Goal: Navigation & Orientation: Find specific page/section

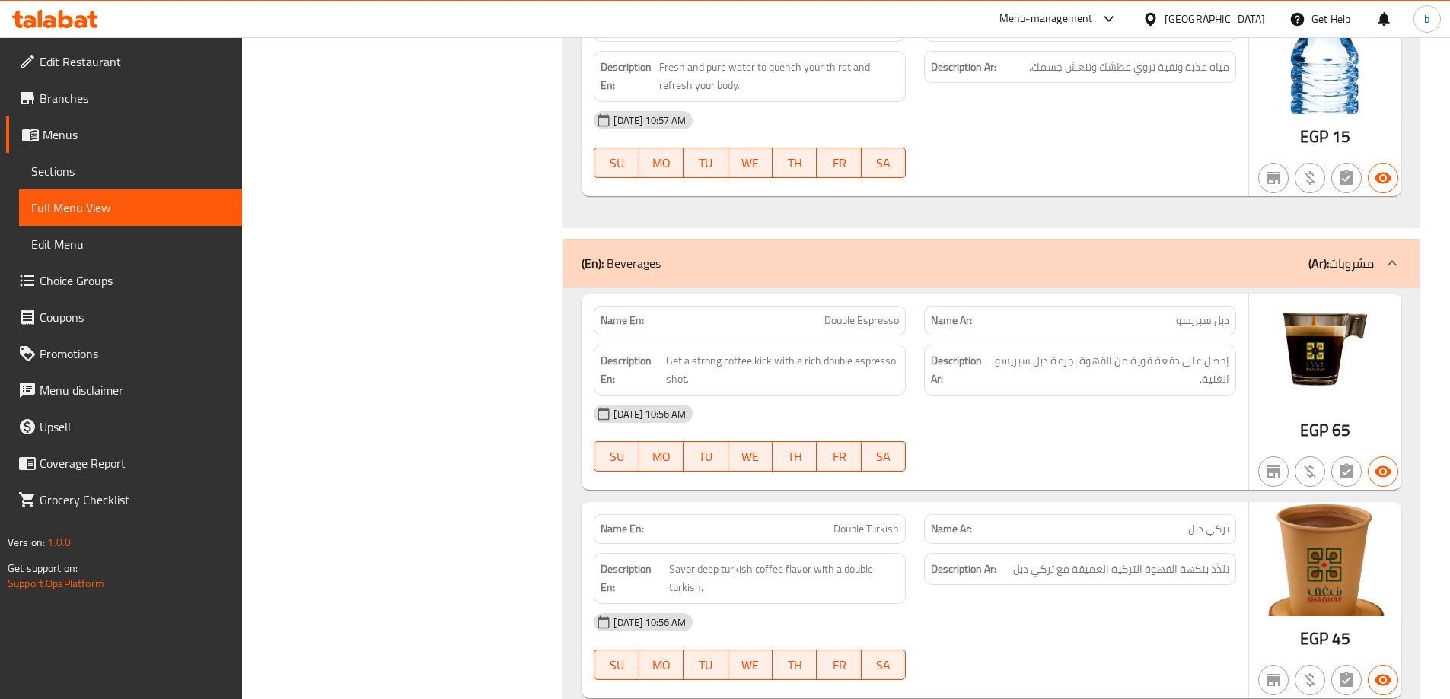
scroll to position [3590, 0]
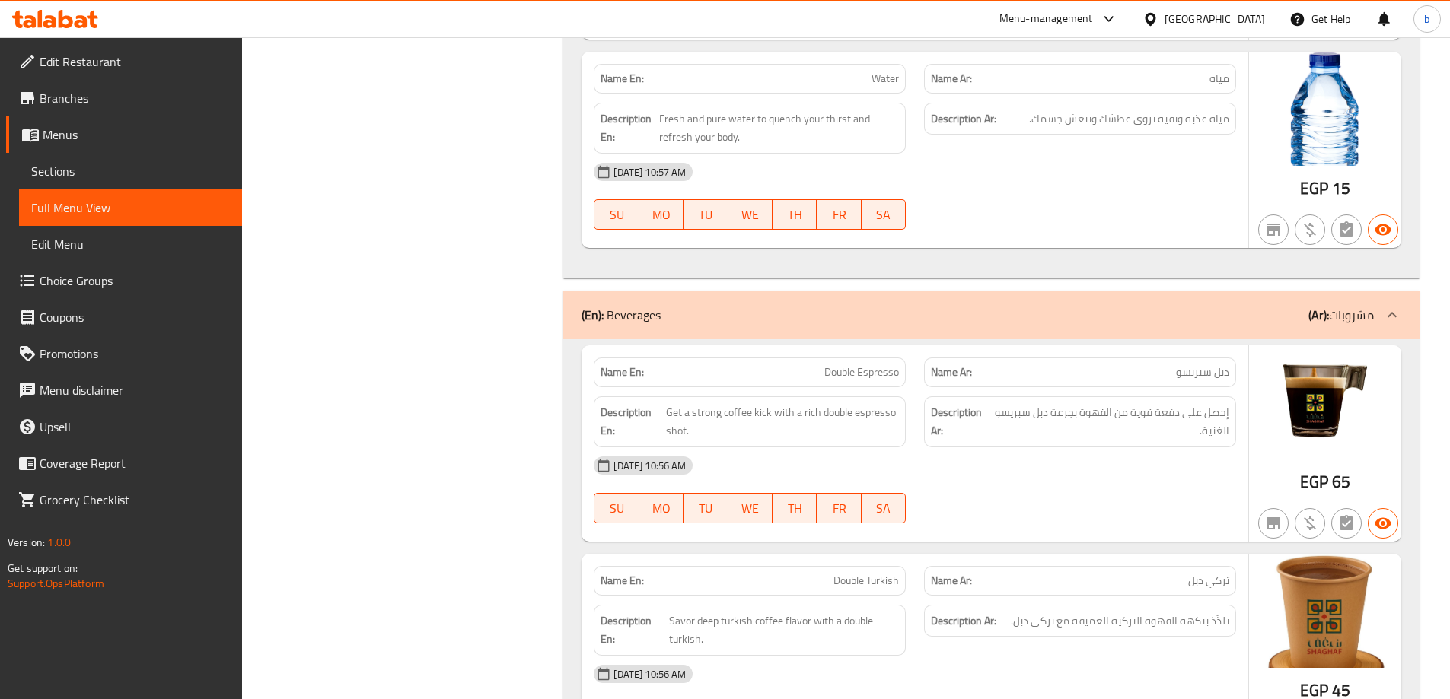
click at [840, 365] on span "Double Espresso" at bounding box center [861, 373] width 75 height 16
copy span "Double Espresso"
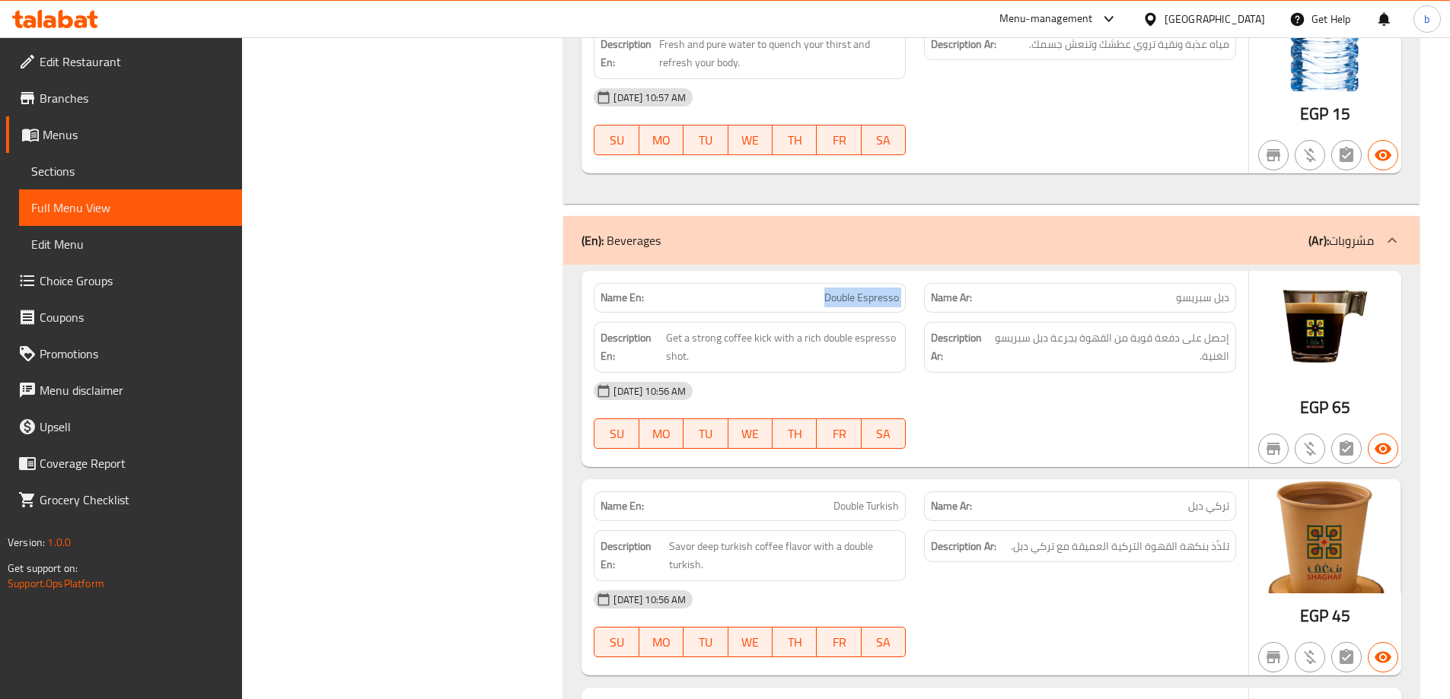
scroll to position [3666, 0]
click at [848, 311] on div "Description En: Get a strong coffee kick with a rich double espresso shot." at bounding box center [750, 345] width 330 height 69
click at [852, 288] on span "Double Espresso" at bounding box center [861, 296] width 75 height 16
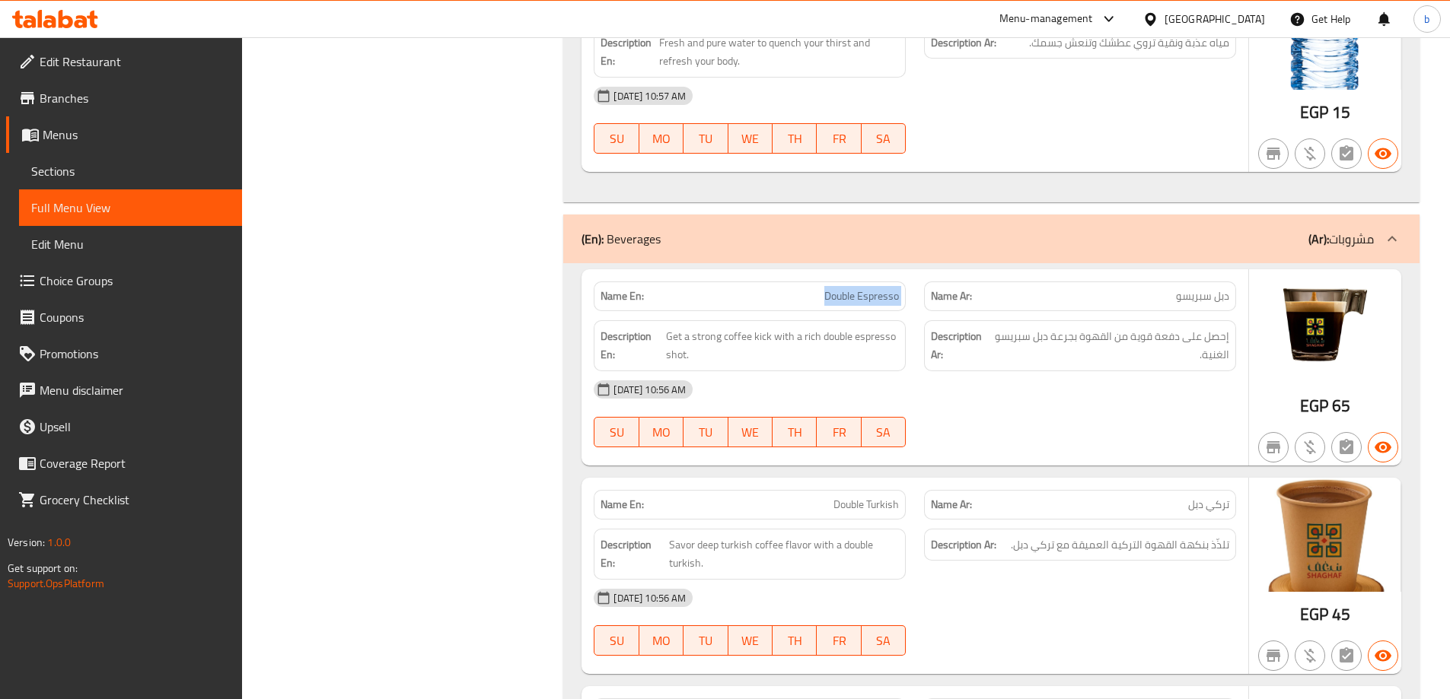
copy span "Double Espresso"
click at [857, 288] on span "Double Espresso" at bounding box center [861, 296] width 75 height 16
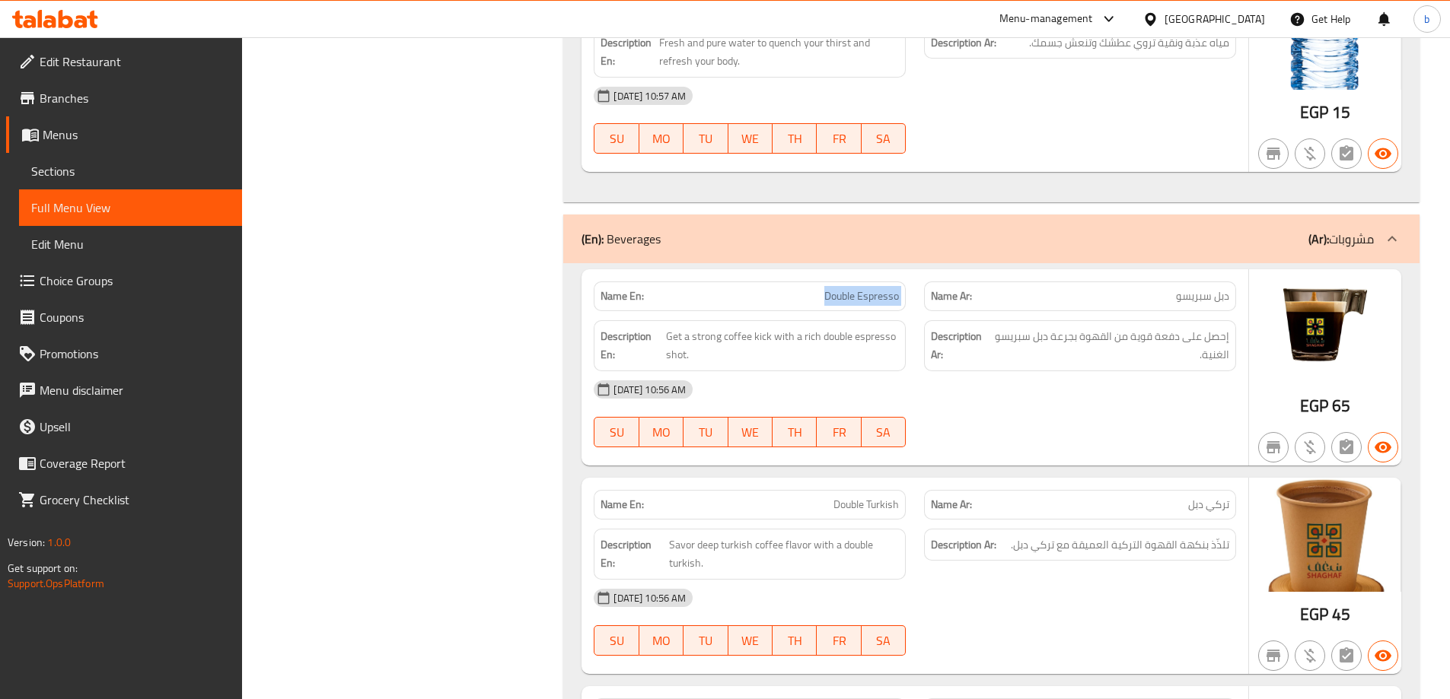
click at [857, 288] on span "Double Espresso" at bounding box center [861, 296] width 75 height 16
click at [858, 497] on span "Double Turkish" at bounding box center [865, 505] width 65 height 16
copy span "Double Turkish"
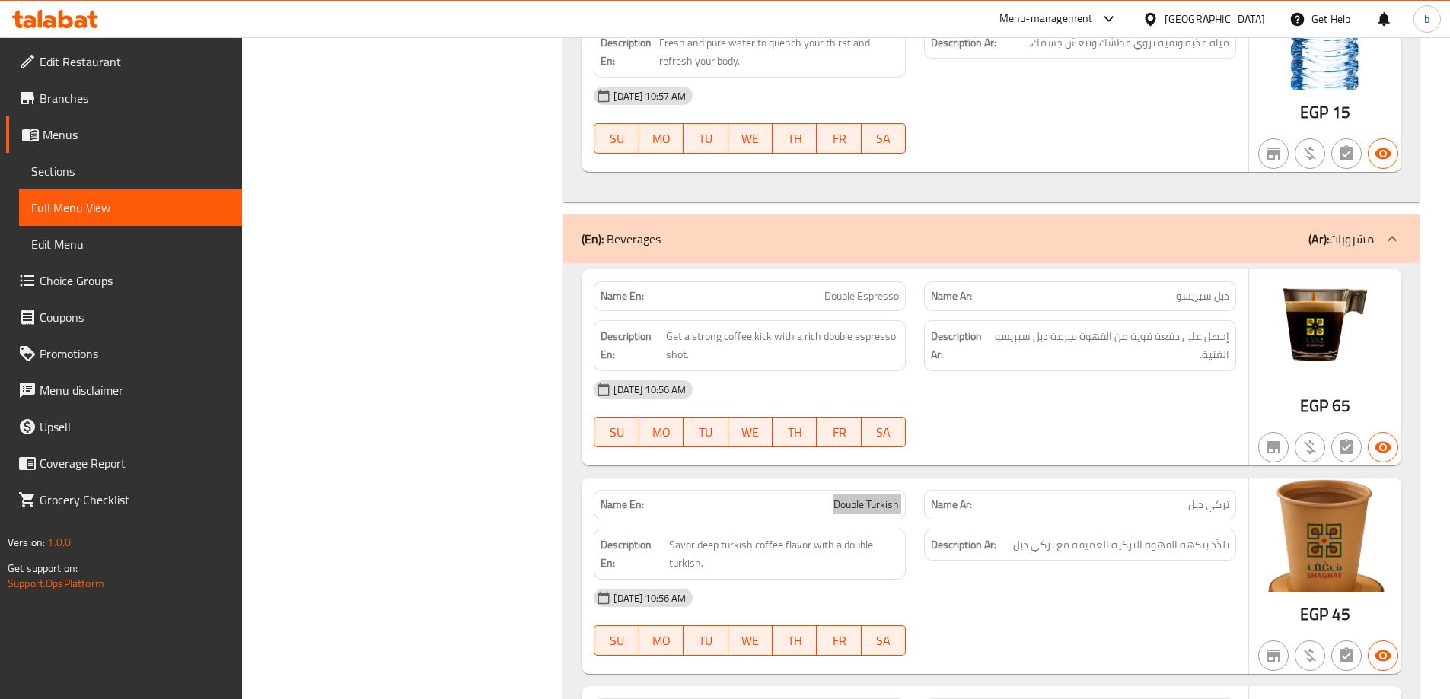
scroll to position [4123, 0]
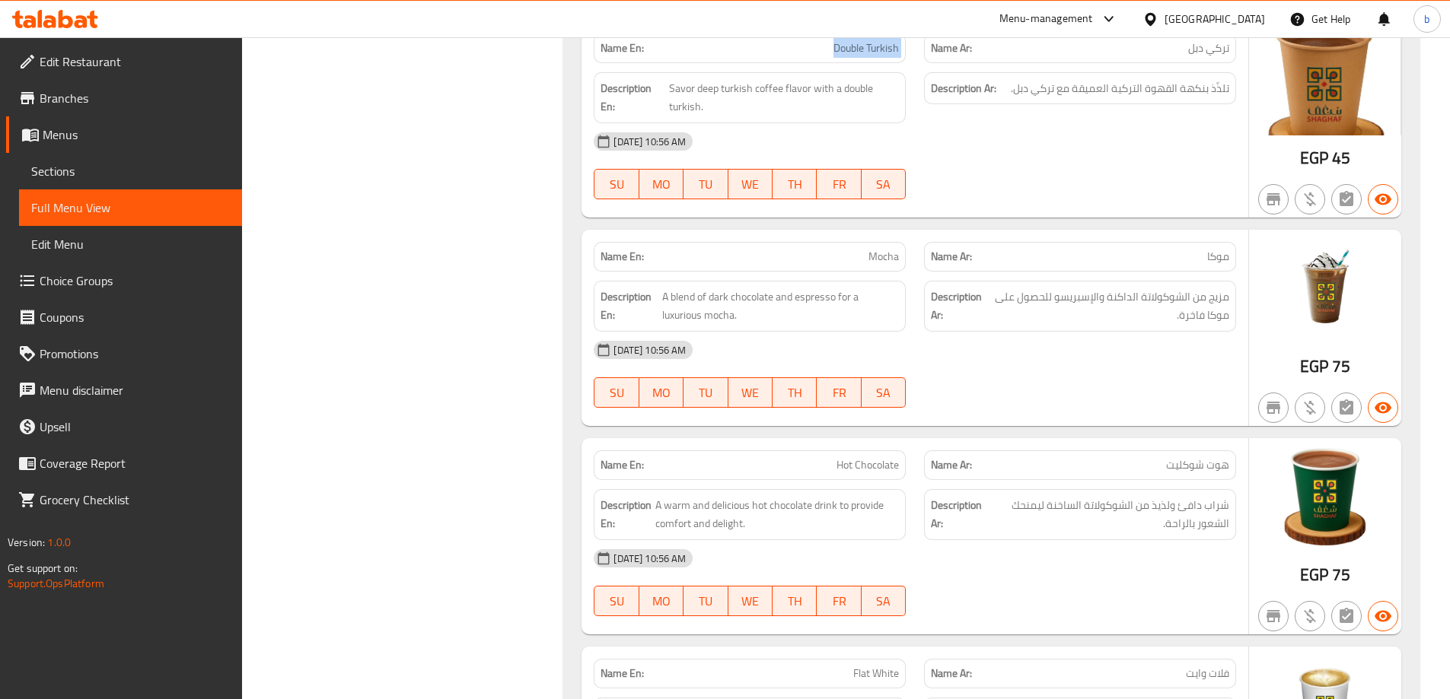
click at [892, 249] on span "Mocha" at bounding box center [883, 257] width 30 height 16
copy span "Mocha"
click at [869, 457] on span "Hot Chocolate" at bounding box center [867, 465] width 62 height 16
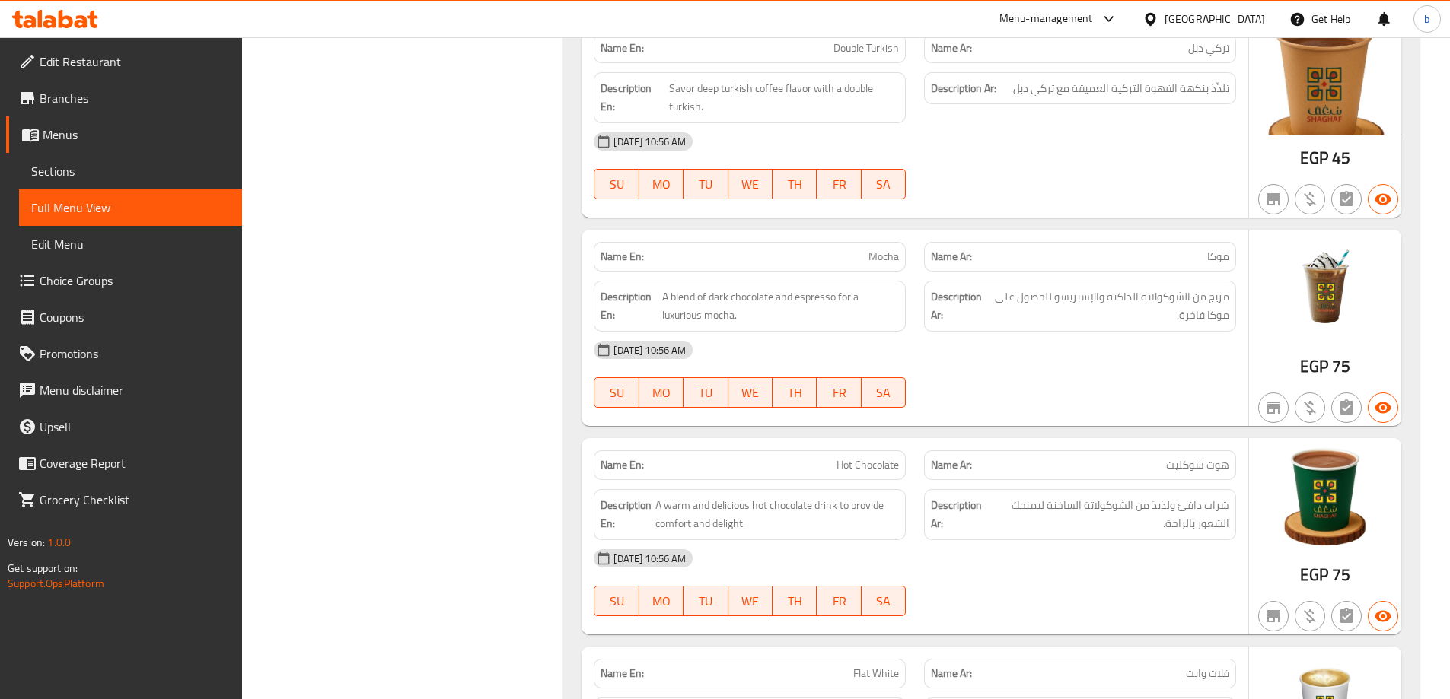
click at [869, 457] on span "Hot Chocolate" at bounding box center [867, 465] width 62 height 16
copy span "Hot Chocolate"
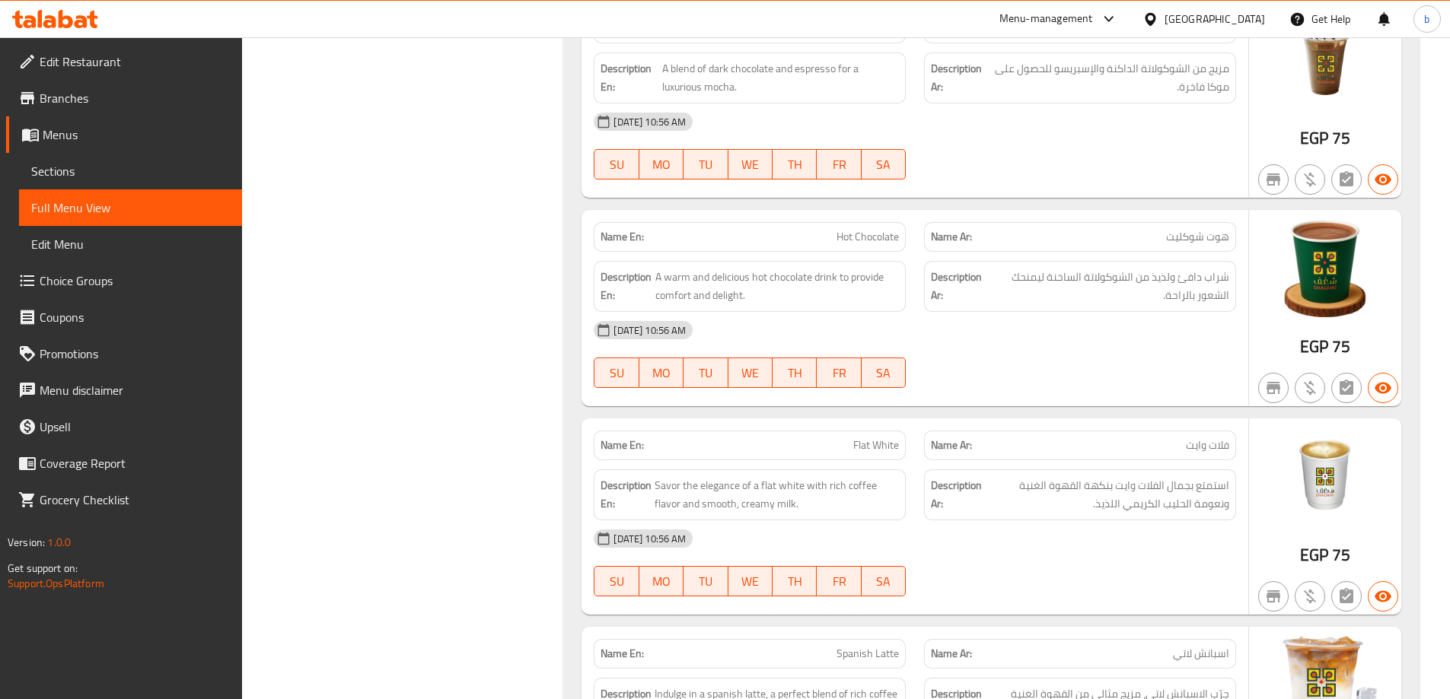
click at [876, 438] on span "Flat White" at bounding box center [876, 446] width 46 height 16
copy span "Flat White"
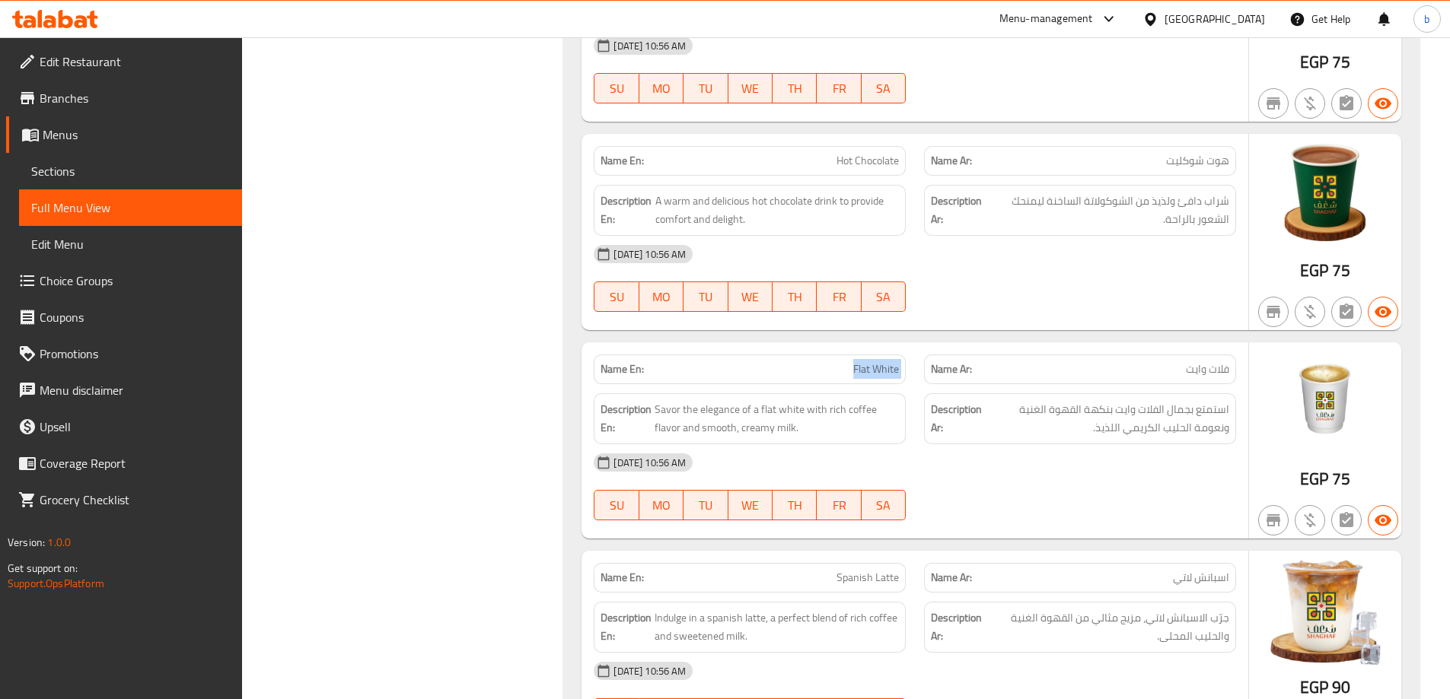
scroll to position [4655, 0]
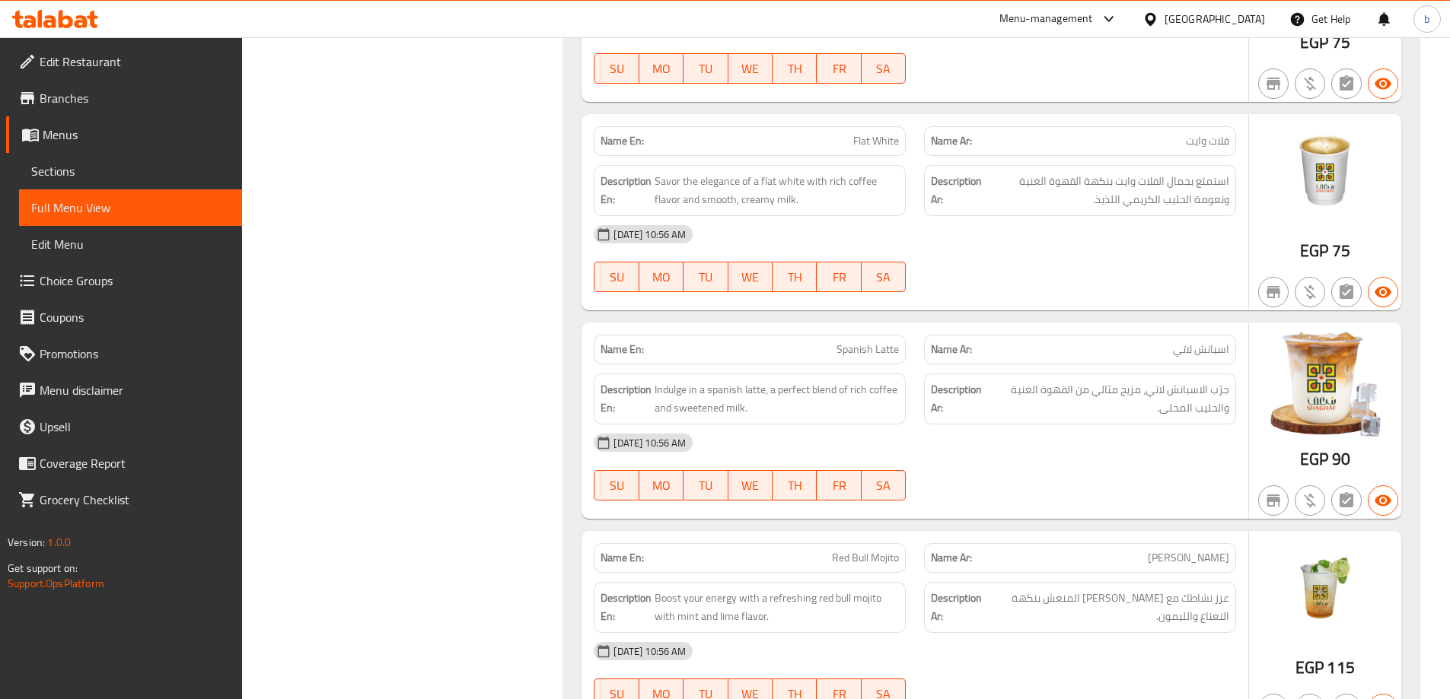
click at [851, 342] on span "Spanish Latte" at bounding box center [867, 350] width 62 height 16
copy span "Spanish Latte"
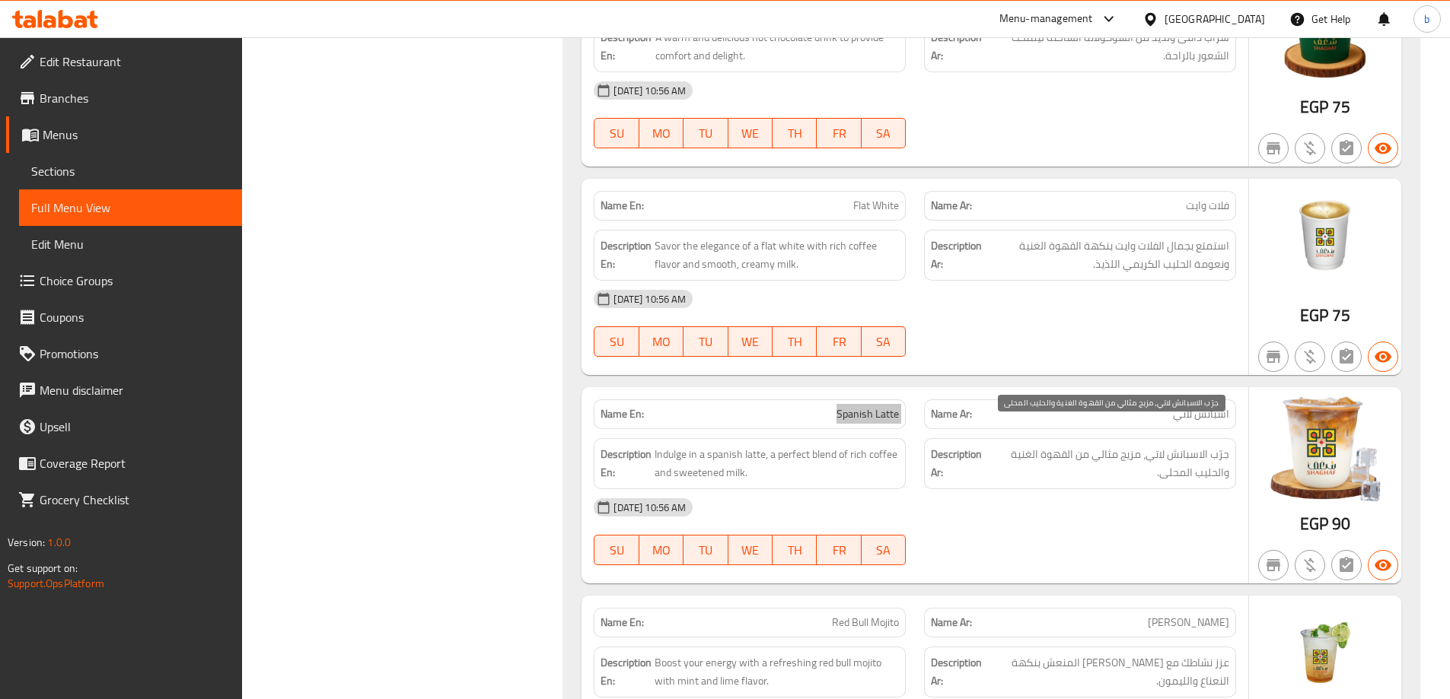
scroll to position [4503, 0]
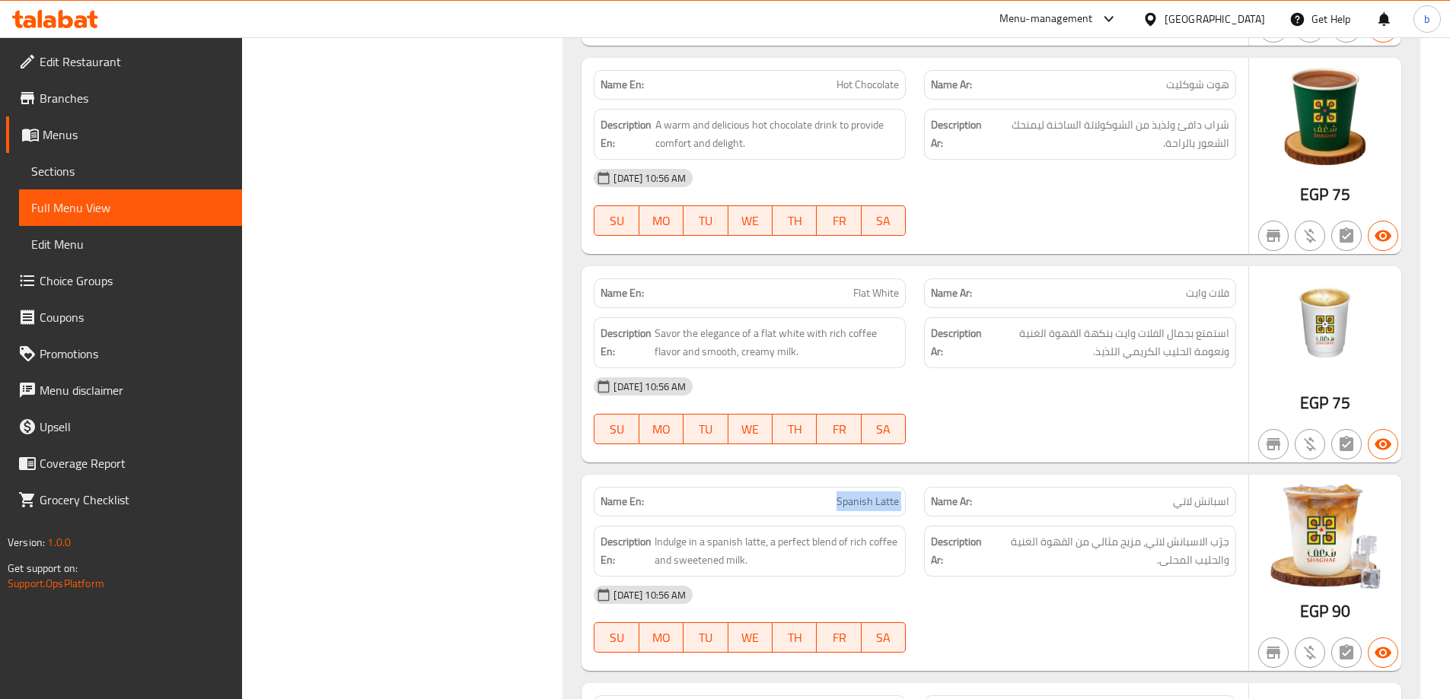
drag, startPoint x: 889, startPoint y: 276, endPoint x: 884, endPoint y: 256, distance: 21.2
click at [889, 285] on span "Flat White" at bounding box center [876, 293] width 46 height 16
click at [882, 269] on div "Name En: Flat White" at bounding box center [750, 293] width 330 height 48
click at [881, 279] on div "Name En: Flat White" at bounding box center [750, 294] width 312 height 30
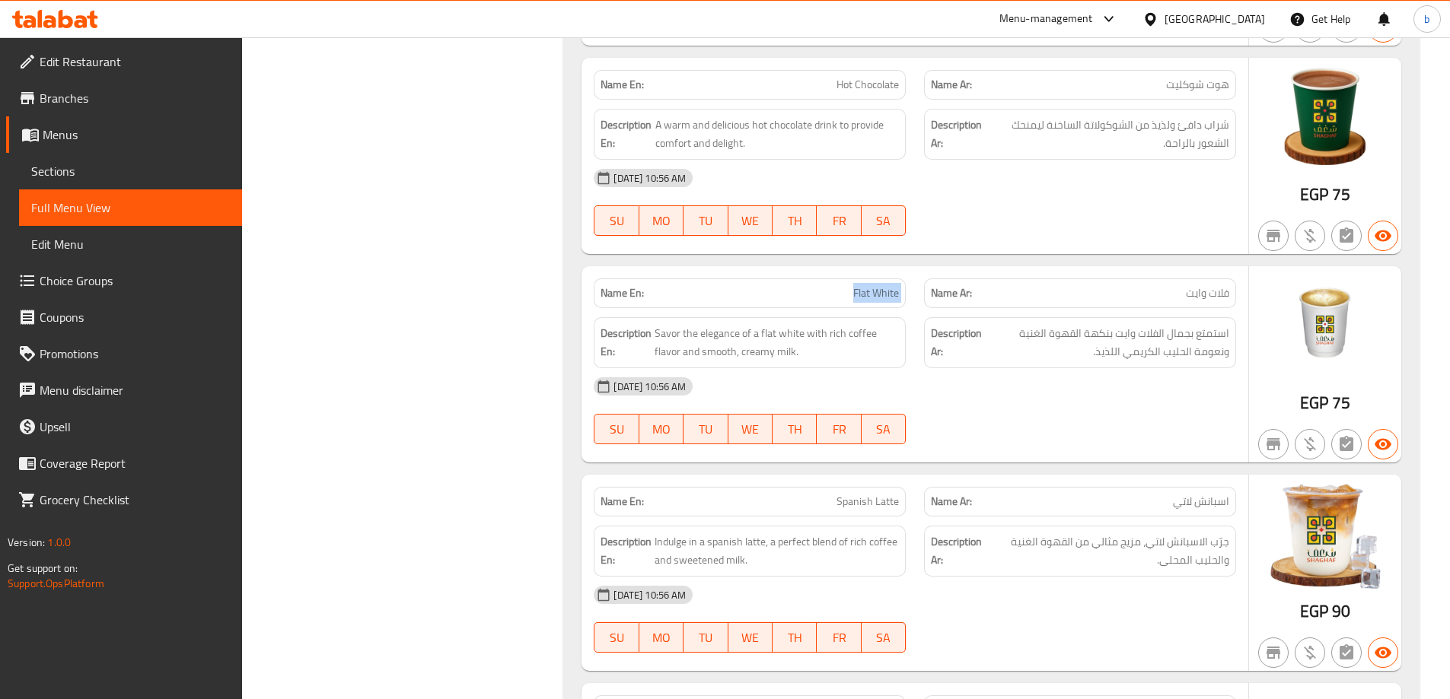
click at [881, 279] on div "Name En: Flat White" at bounding box center [750, 294] width 312 height 30
copy span "Flat White"
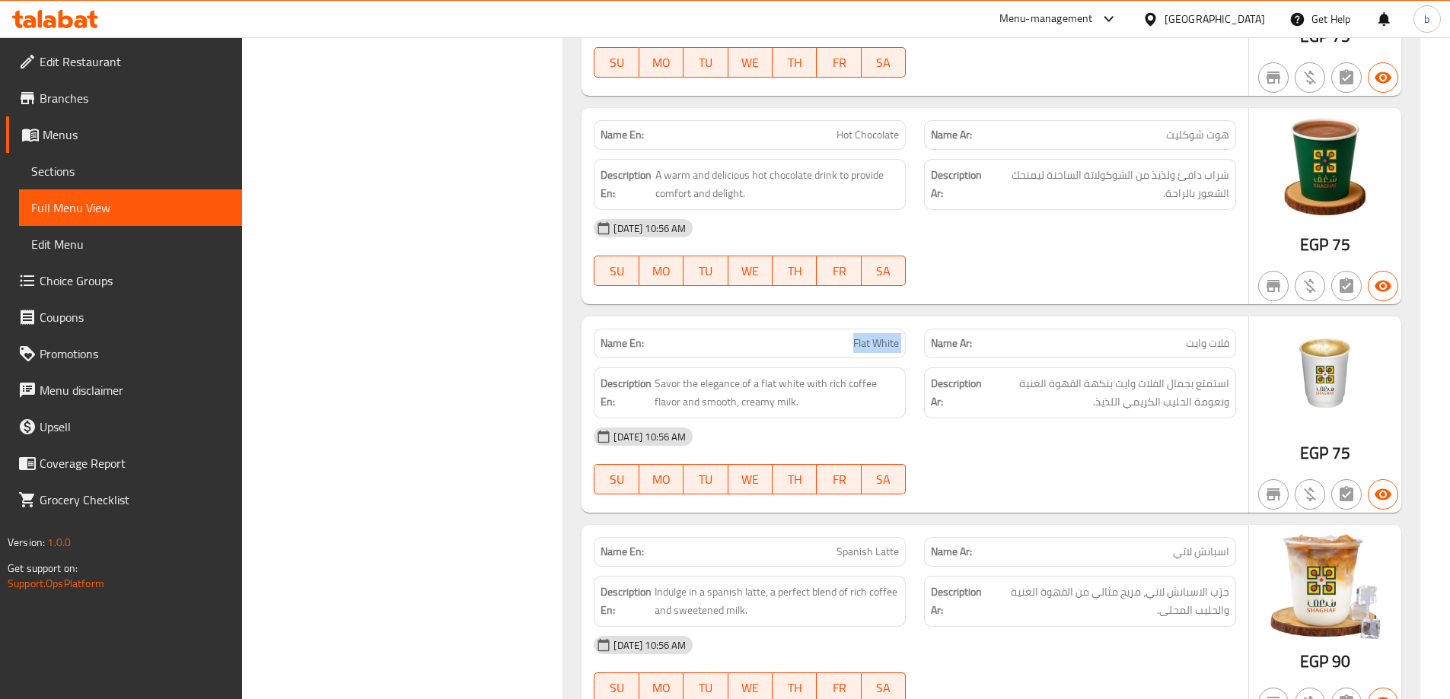
scroll to position [4427, 0]
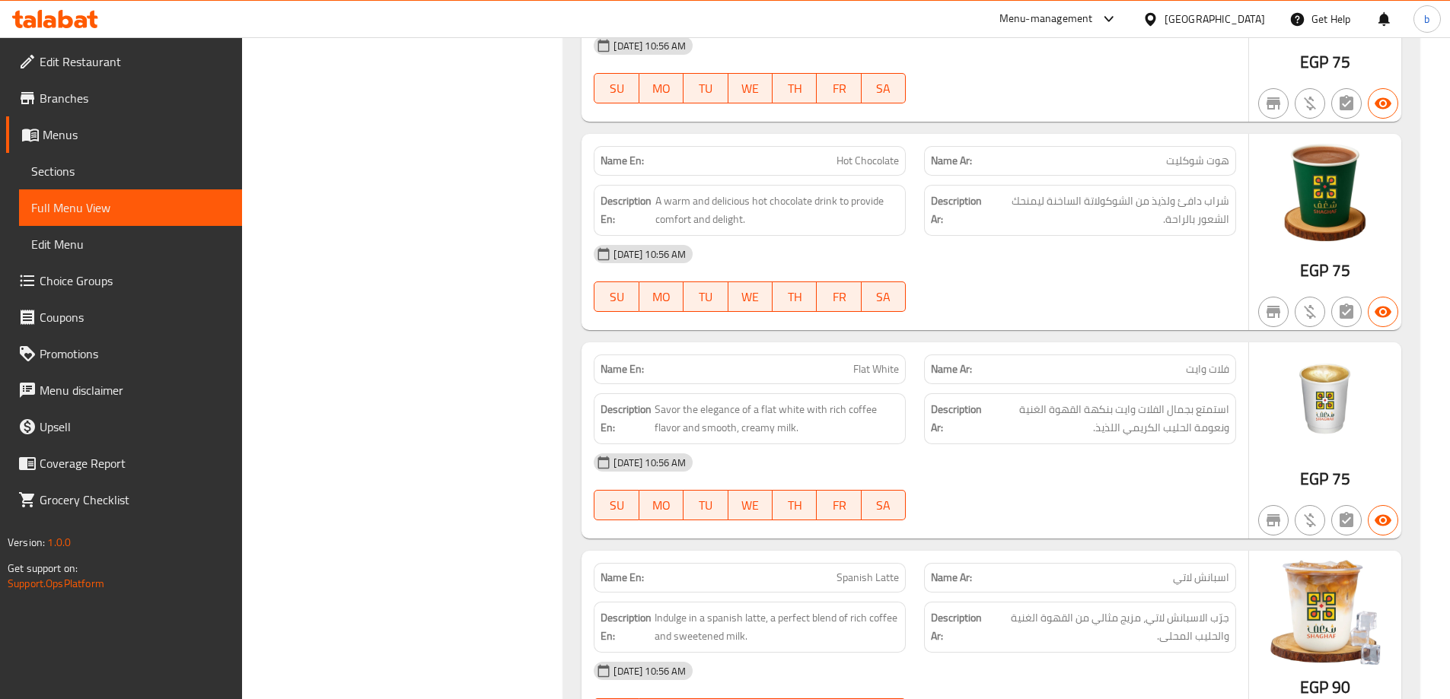
click at [877, 148] on div "Name En: Hot Chocolate" at bounding box center [750, 161] width 312 height 30
copy span "Hot Chocolate"
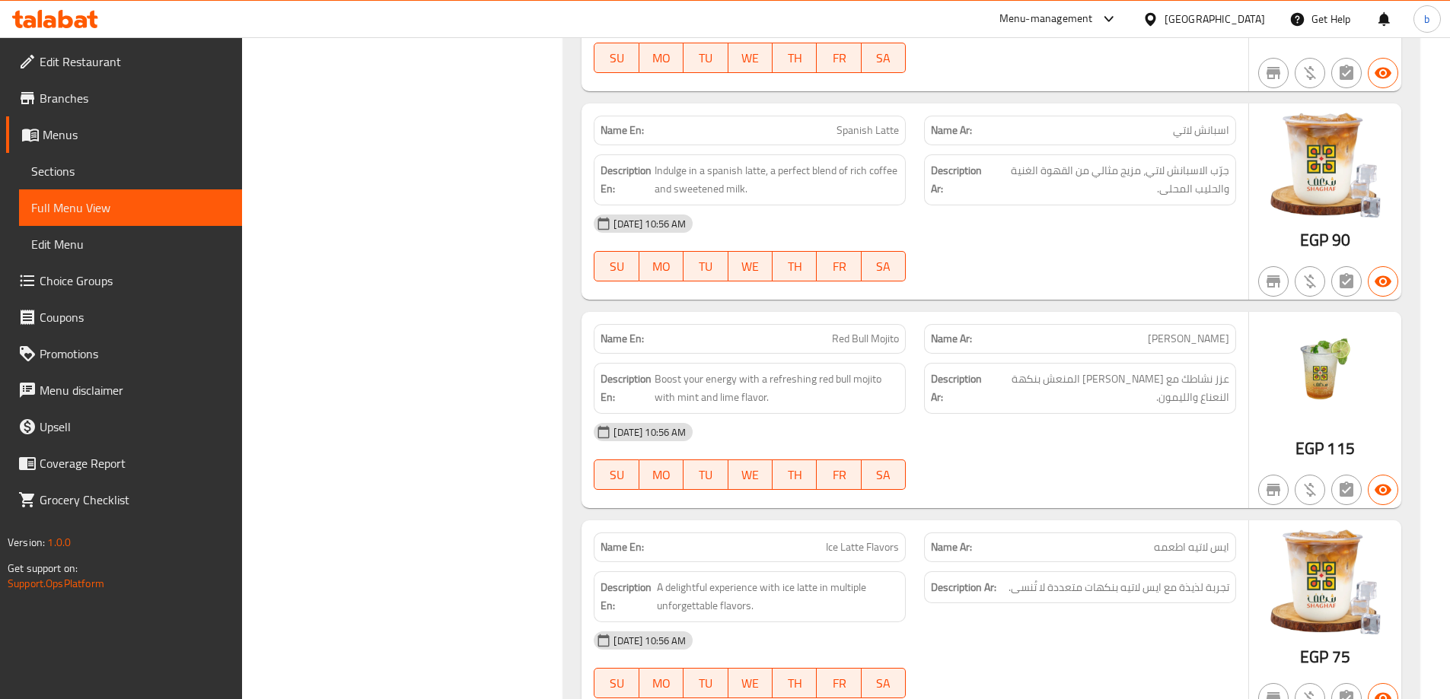
scroll to position [4884, 0]
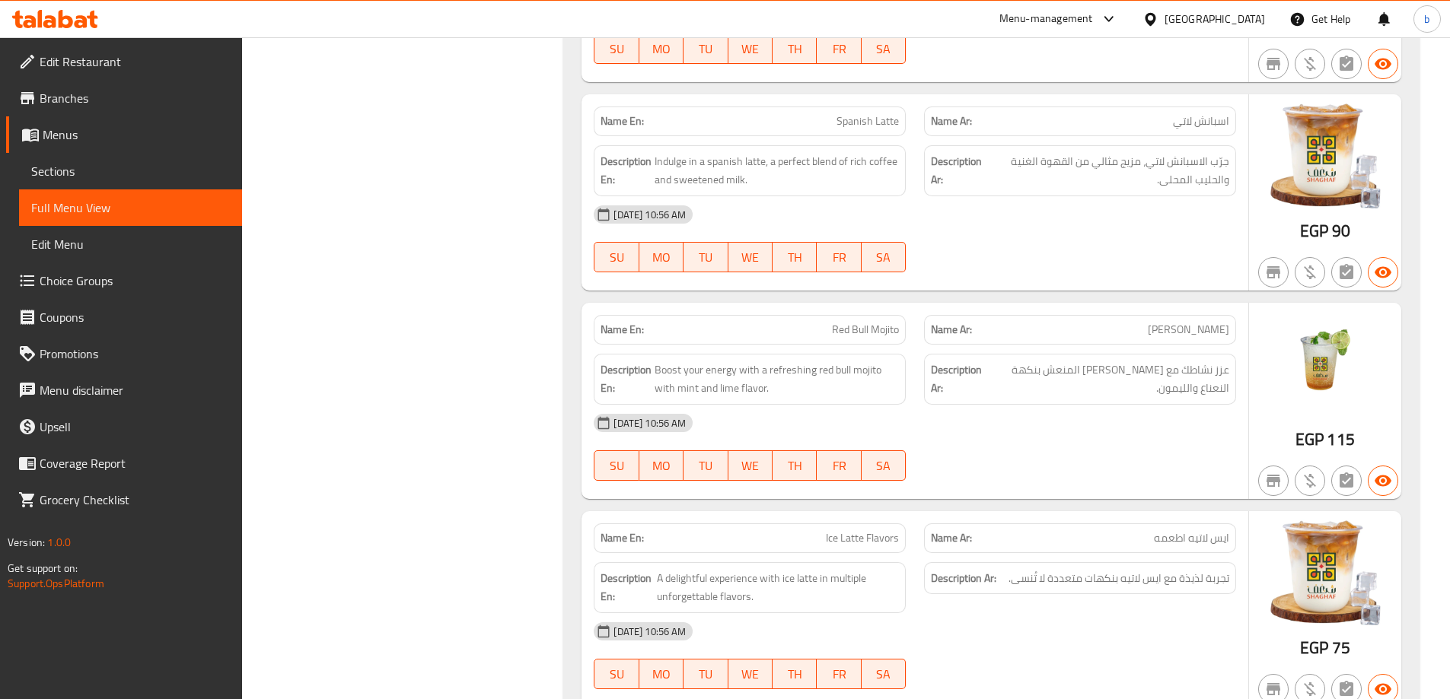
click at [915, 405] on div "[DATE] 10:56 AM" at bounding box center [915, 423] width 661 height 37
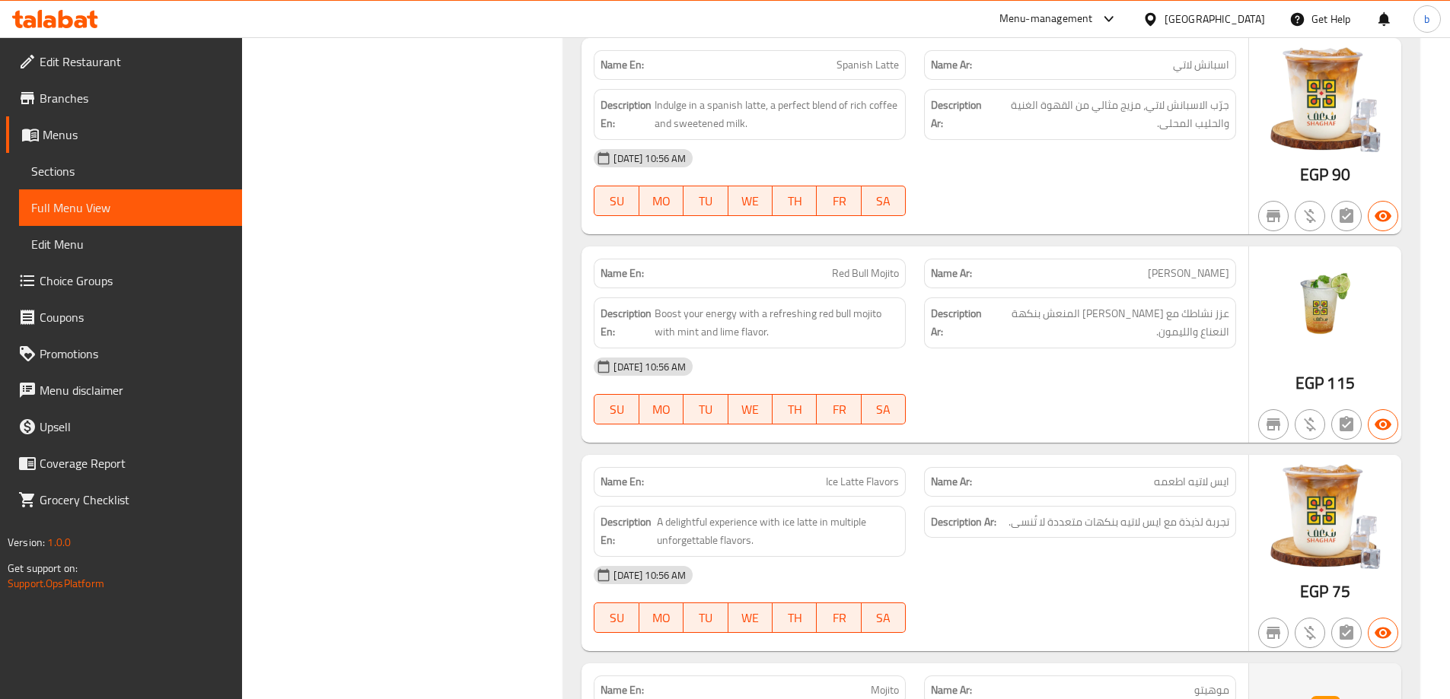
scroll to position [5036, 0]
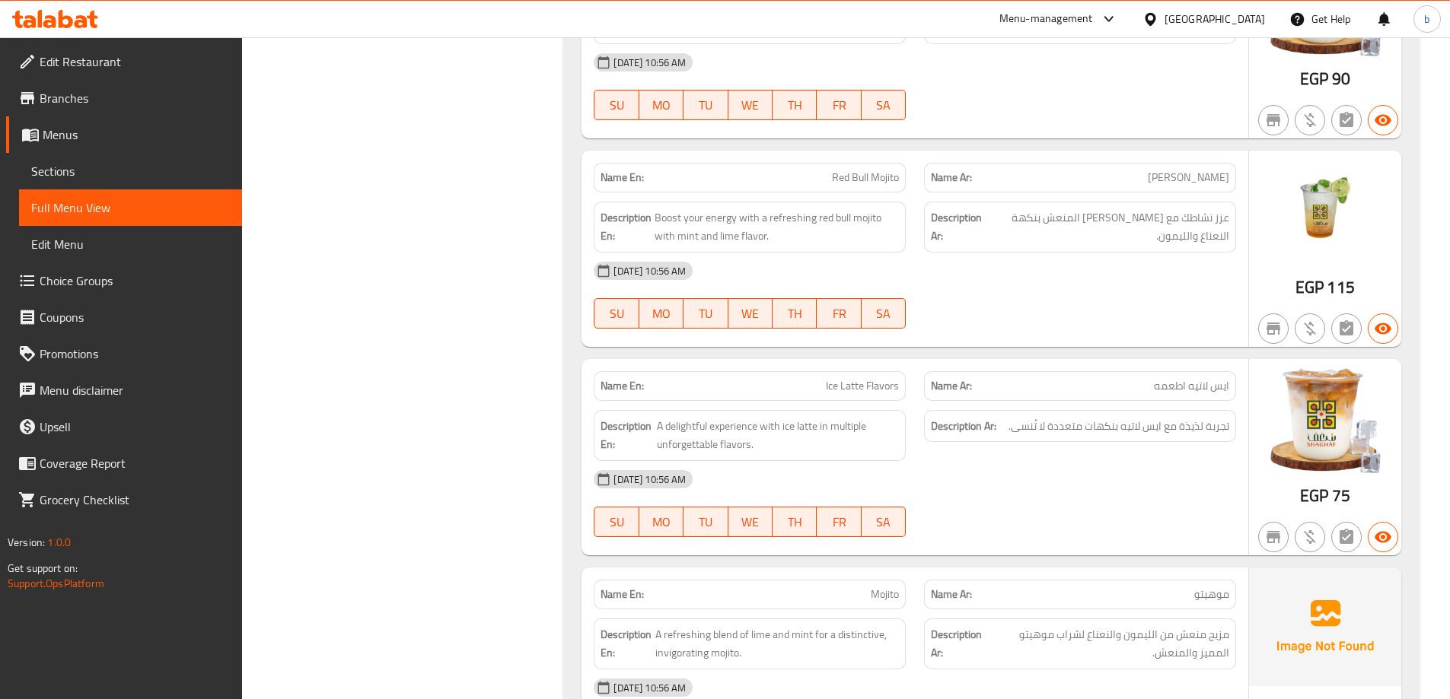
click at [829, 378] on span "Ice Latte Flavors" at bounding box center [862, 386] width 73 height 16
copy span "Ice Latte Flavors"
click at [886, 587] on span "Mojito" at bounding box center [885, 595] width 28 height 16
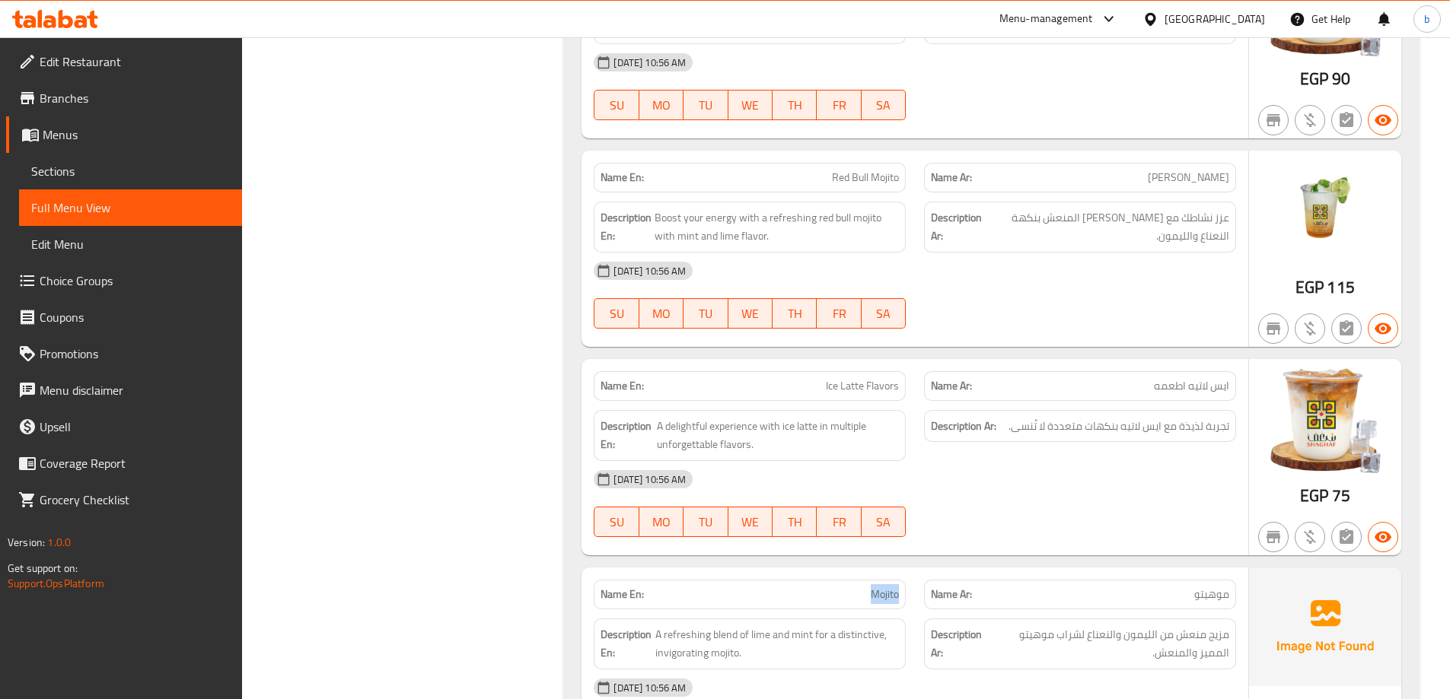
click at [886, 587] on span "Mojito" at bounding box center [885, 595] width 28 height 16
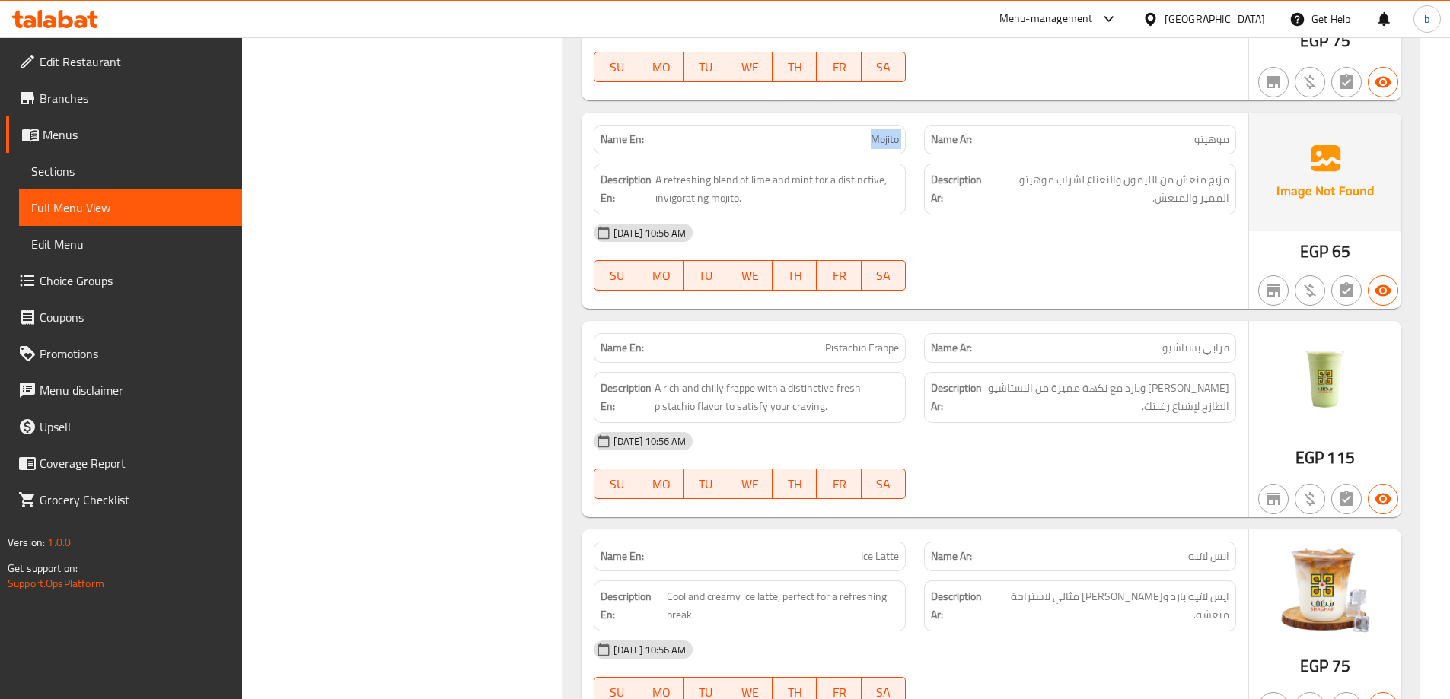
scroll to position [5493, 0]
click at [843, 339] on span "Pistachio Frappe" at bounding box center [862, 347] width 74 height 16
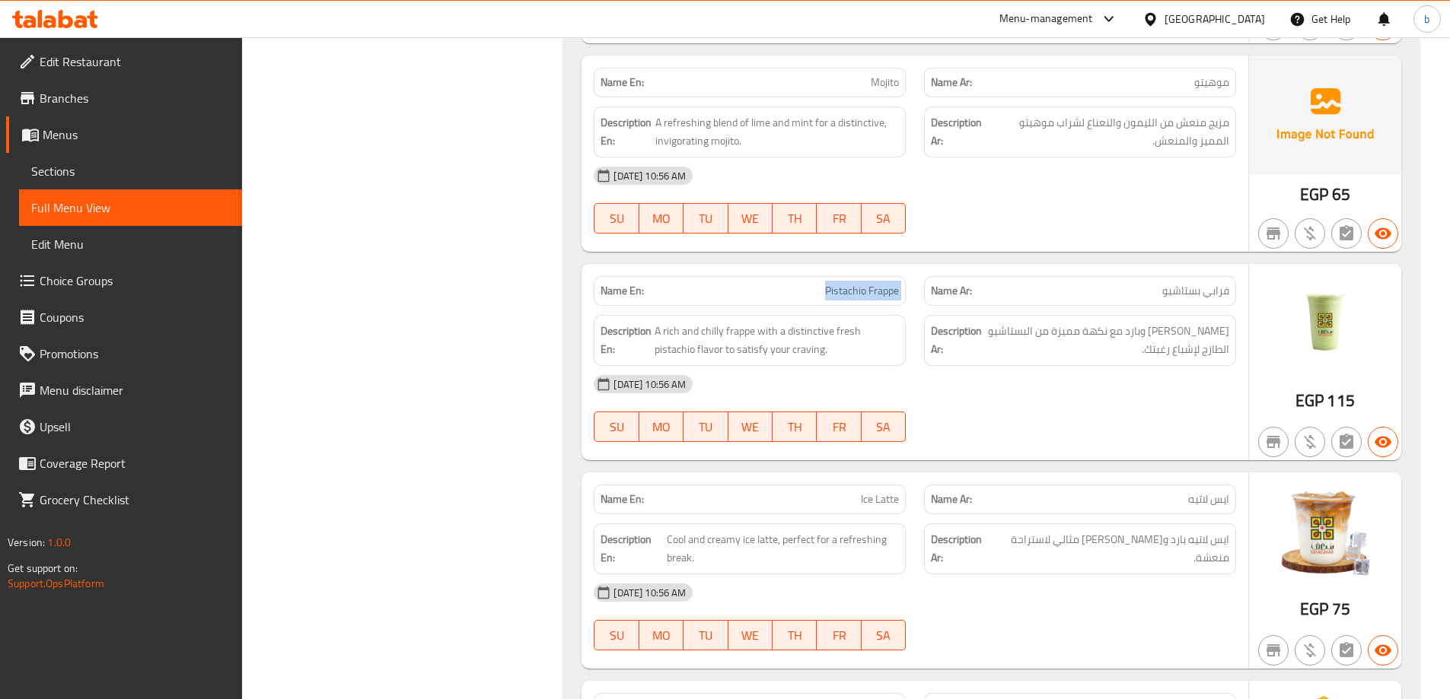
scroll to position [5645, 0]
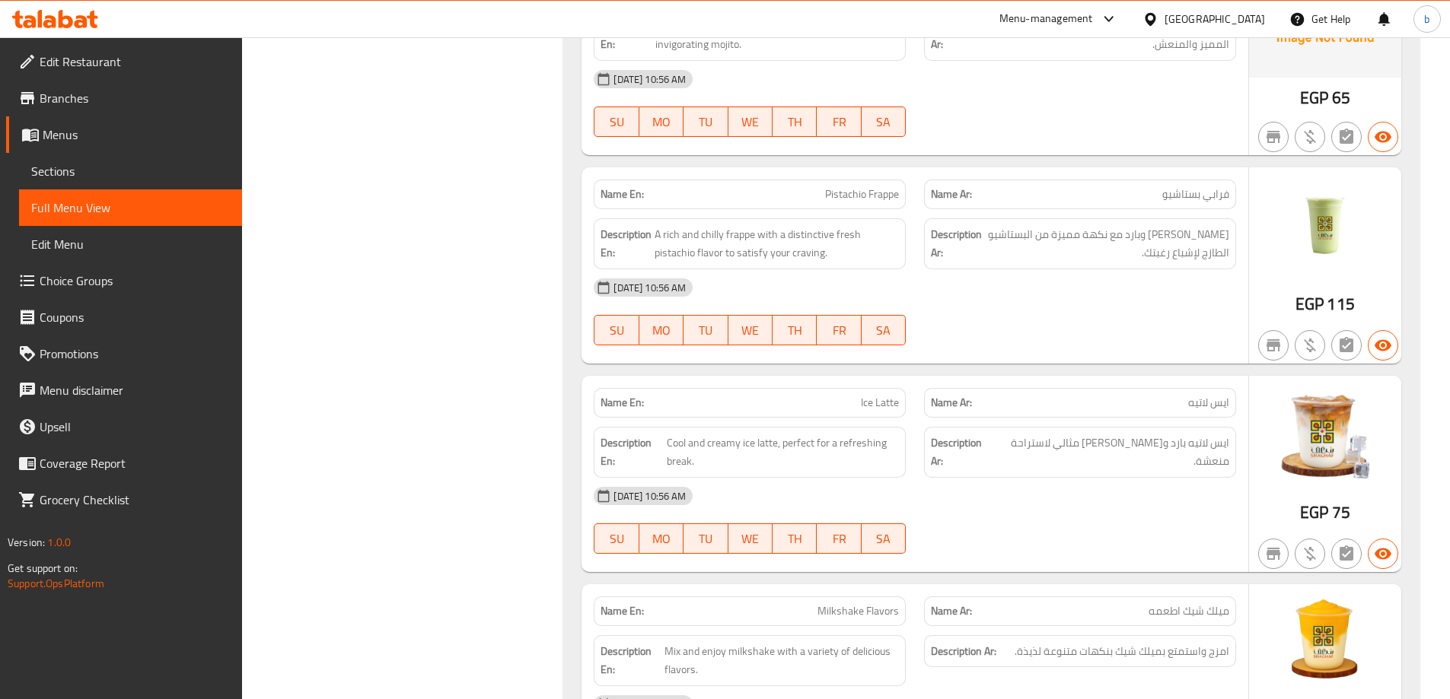
click at [874, 395] on span "Ice Latte" at bounding box center [880, 403] width 38 height 16
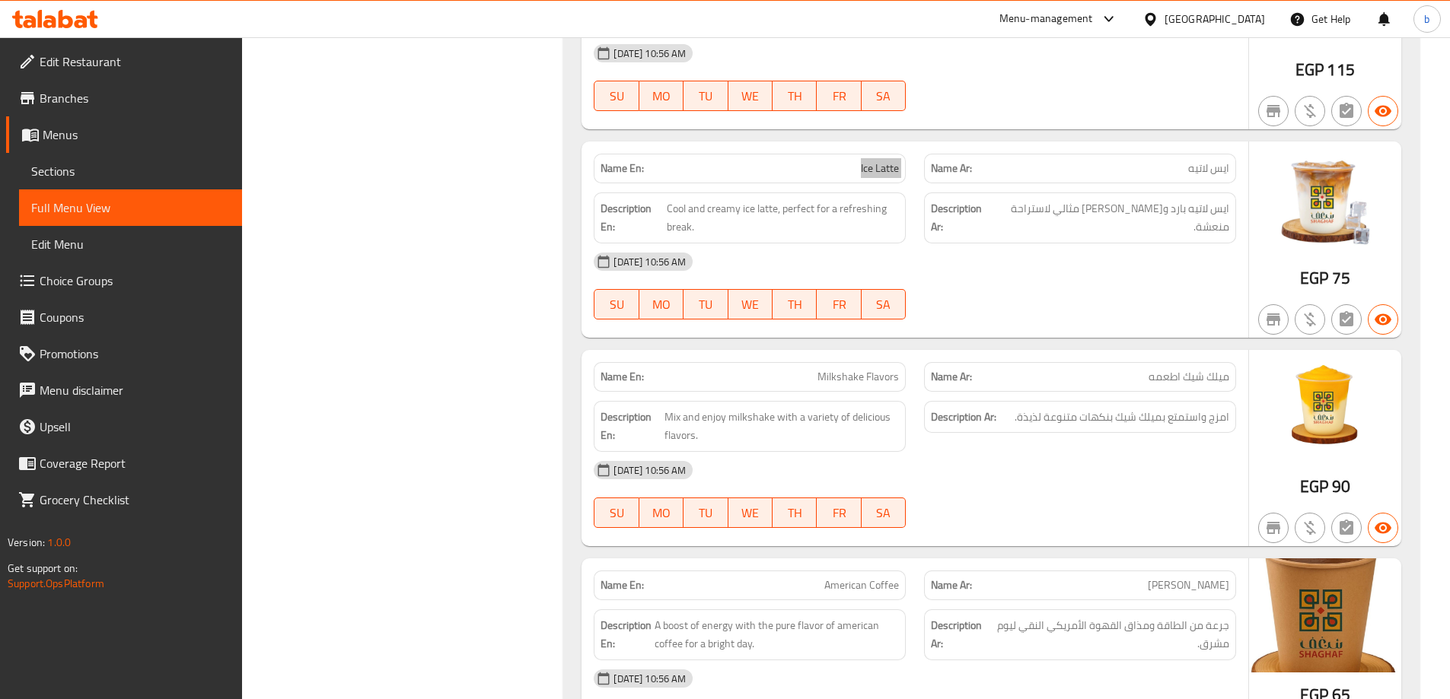
scroll to position [5873, 0]
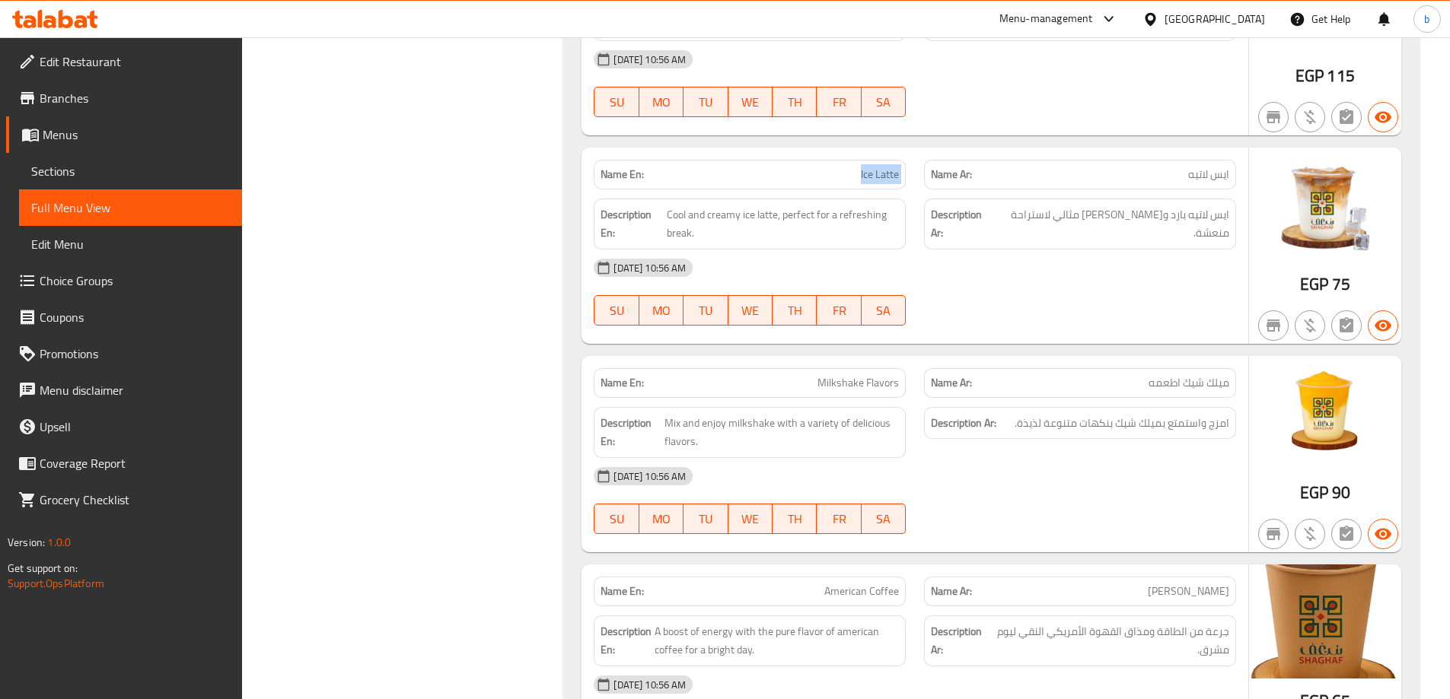
click at [840, 375] on span "Milkshake Flavors" at bounding box center [857, 383] width 81 height 16
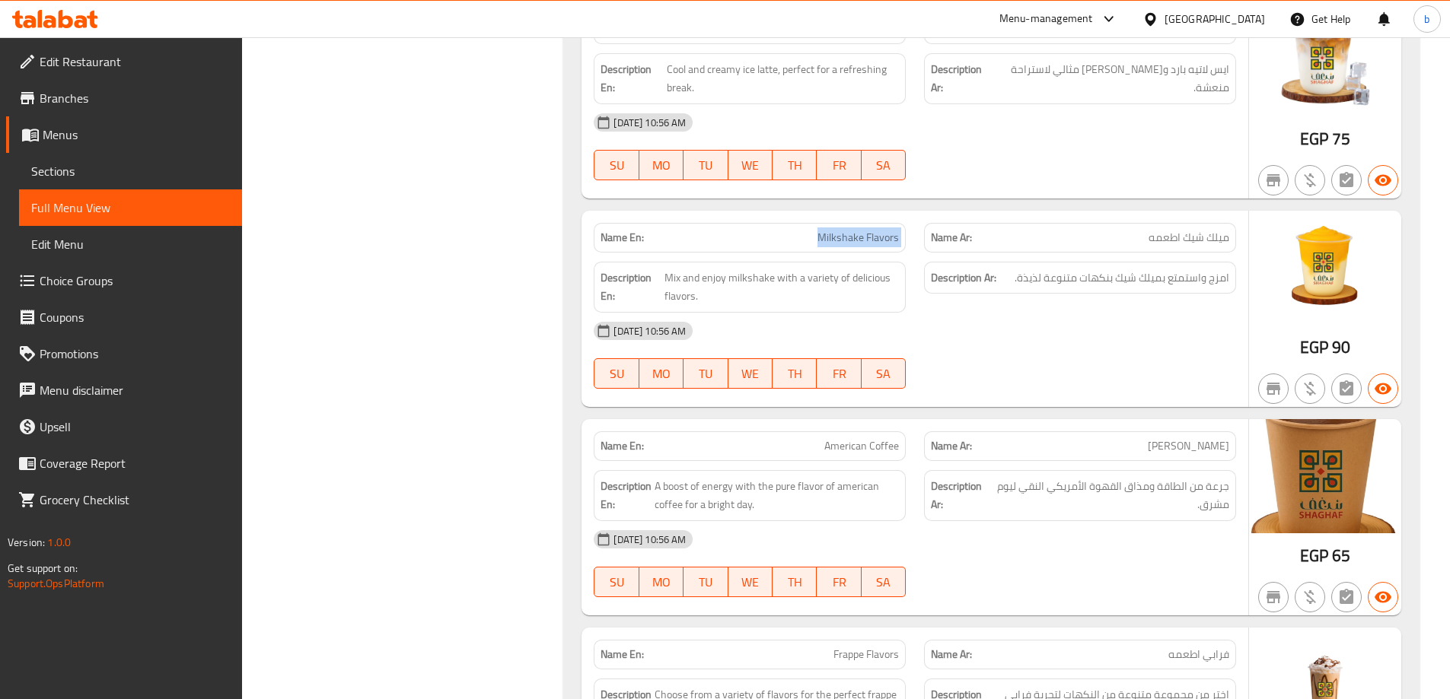
scroll to position [6025, 0]
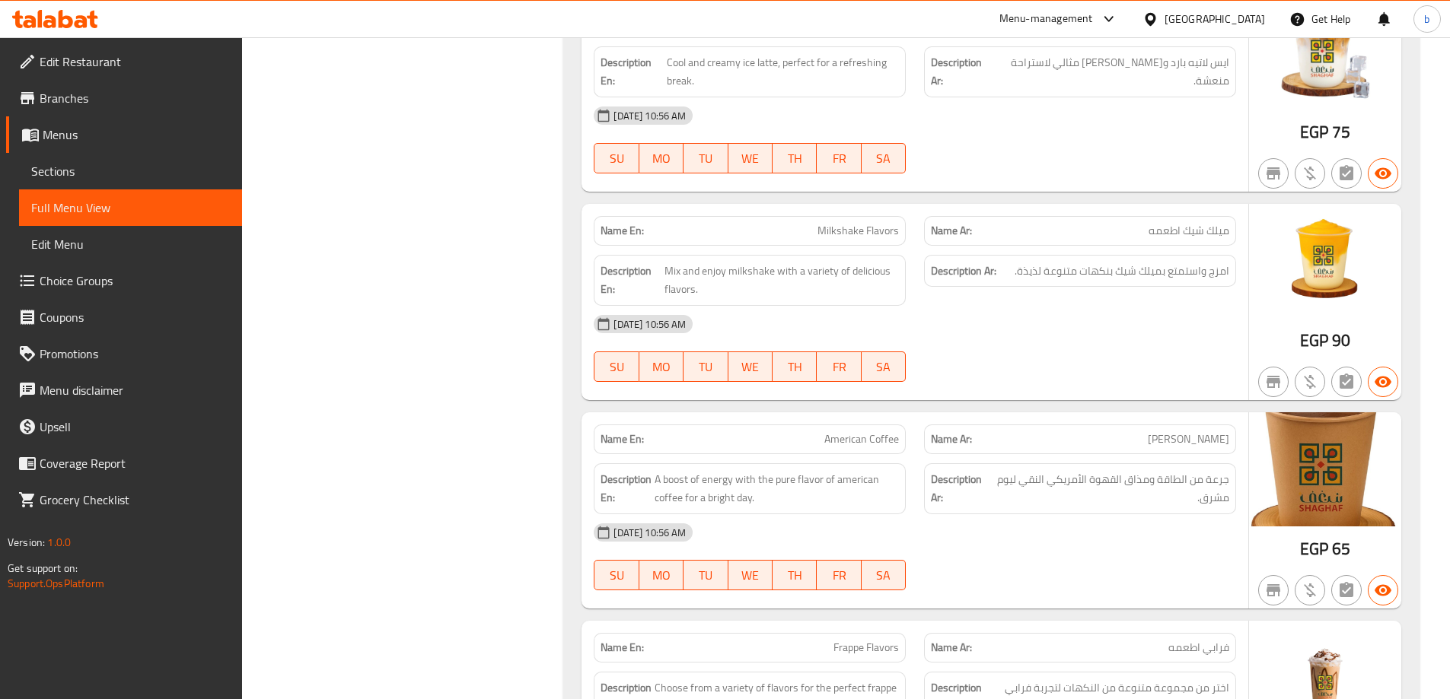
click at [847, 432] on span "American Coffee" at bounding box center [861, 440] width 75 height 16
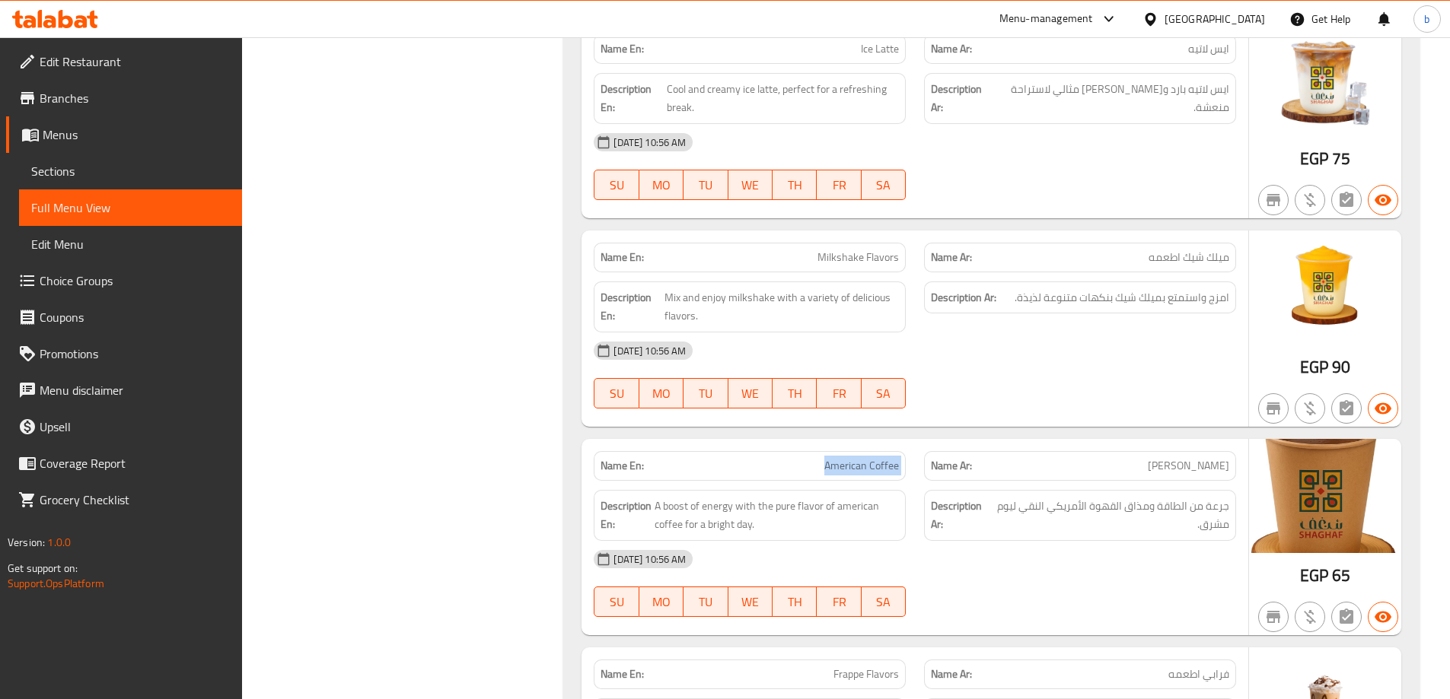
scroll to position [6227, 0]
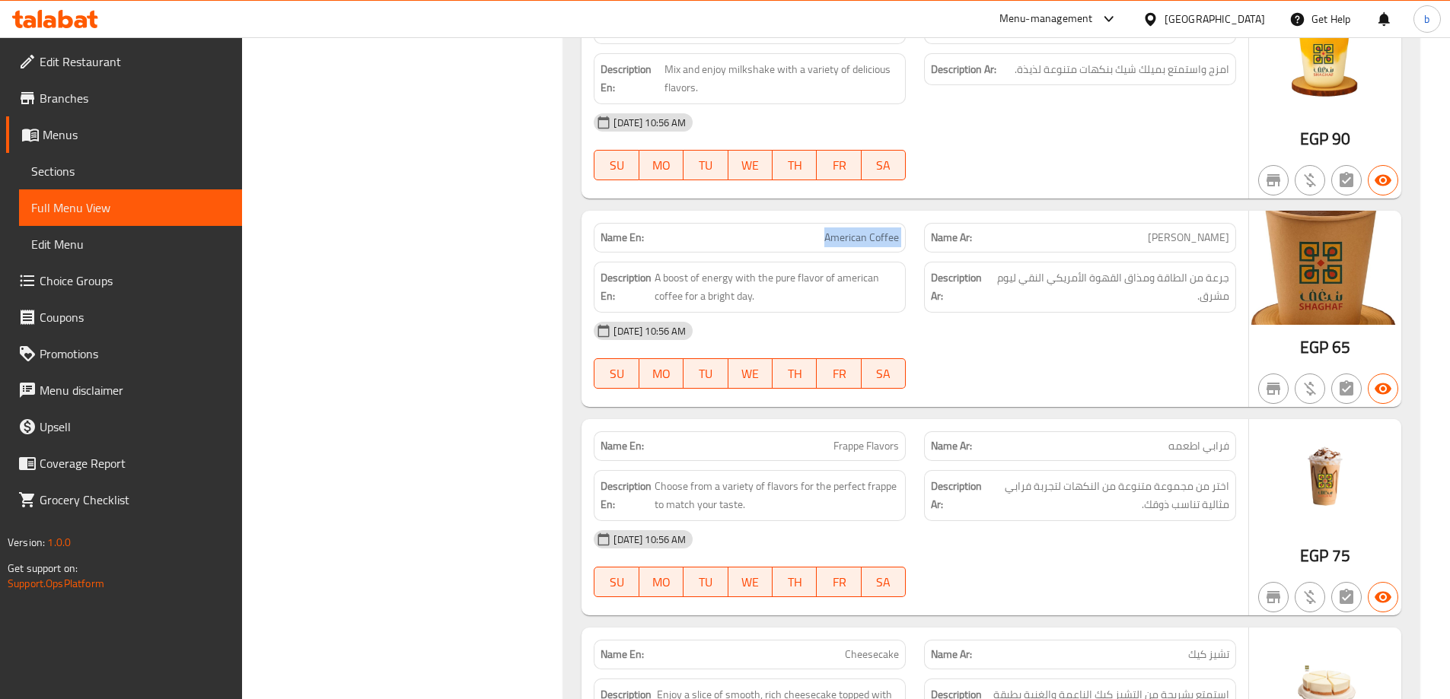
click at [860, 438] on span "Frappe Flavors" at bounding box center [865, 446] width 65 height 16
click at [878, 438] on span "Frappe Flavors" at bounding box center [865, 446] width 65 height 16
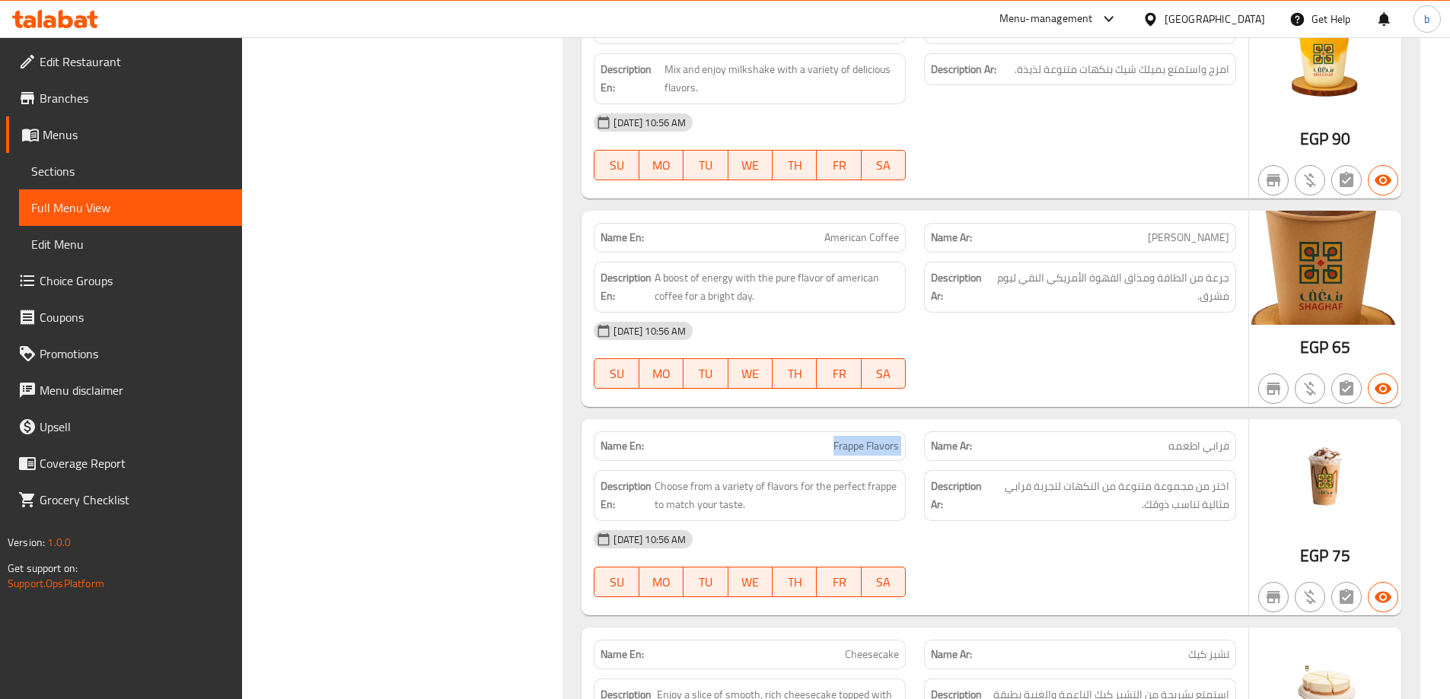
click at [878, 438] on span "Frappe Flavors" at bounding box center [865, 446] width 65 height 16
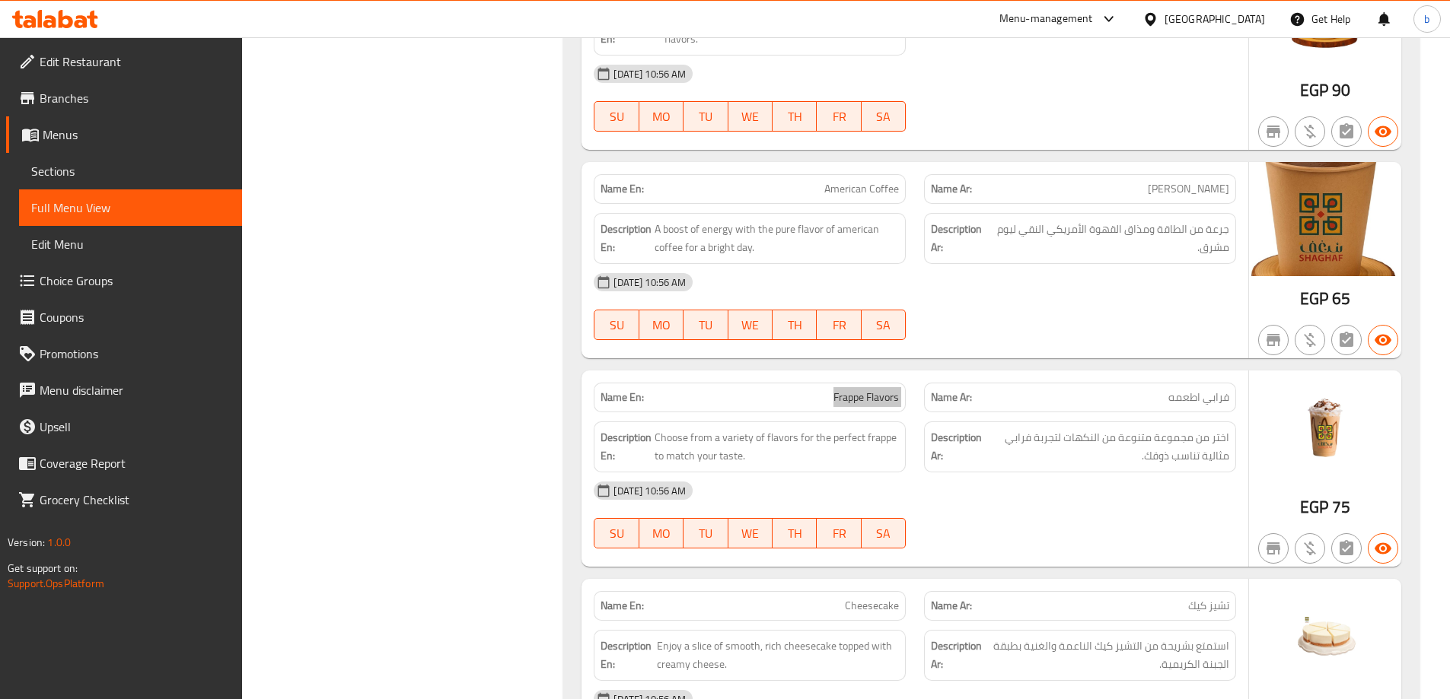
scroll to position [6303, 0]
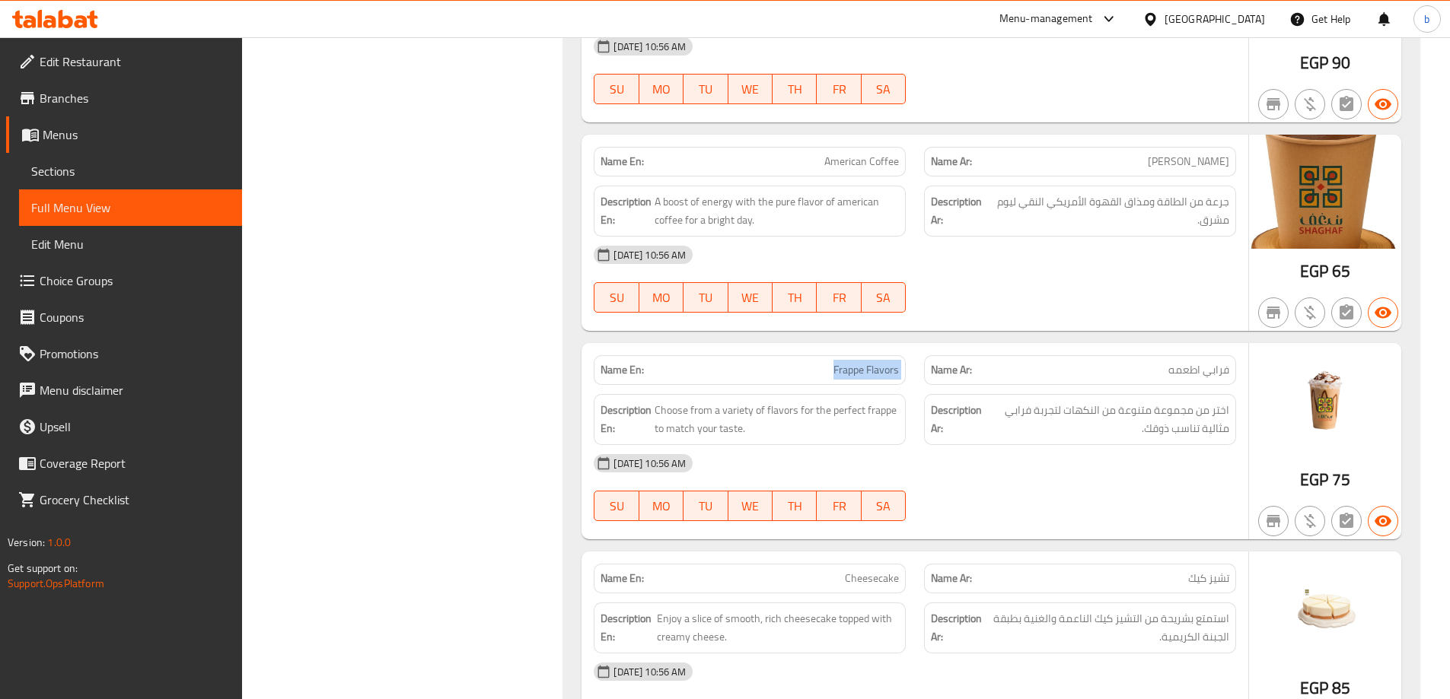
click at [887, 571] on span "Cheesecake" at bounding box center [872, 579] width 54 height 16
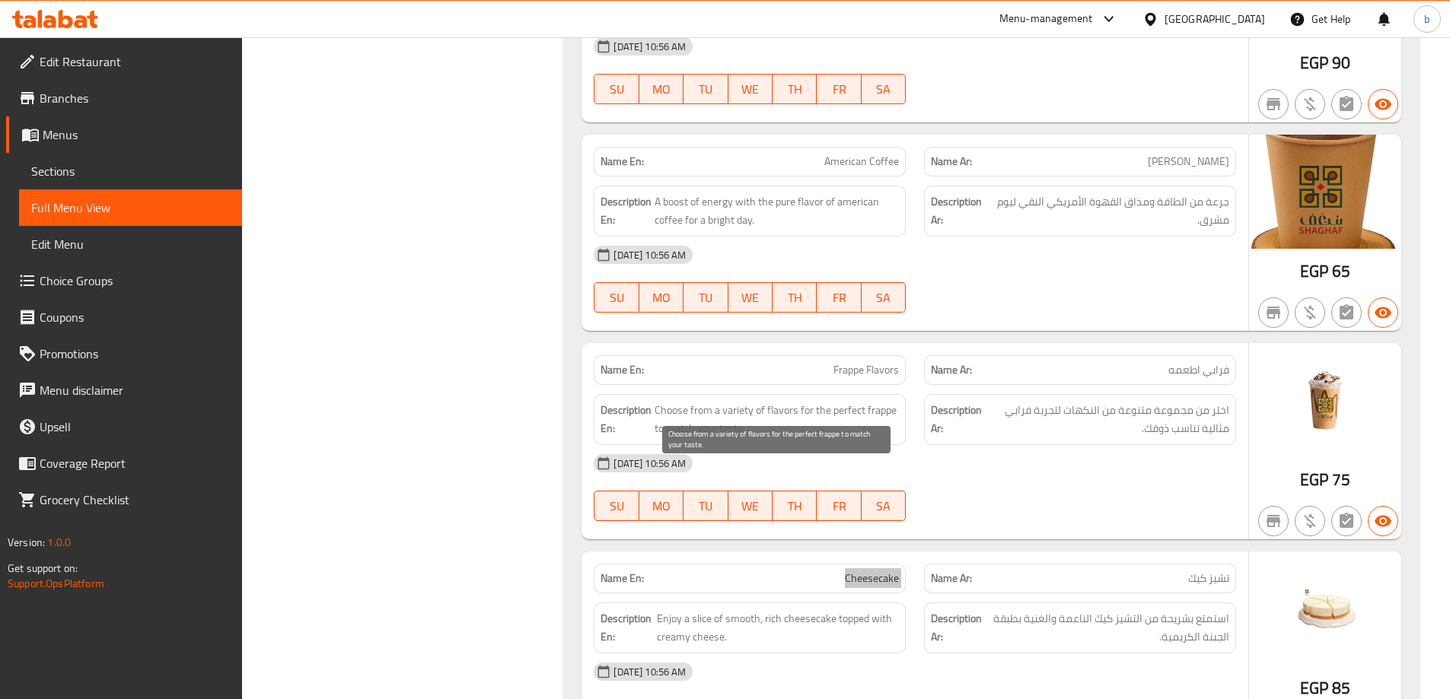
scroll to position [6760, 0]
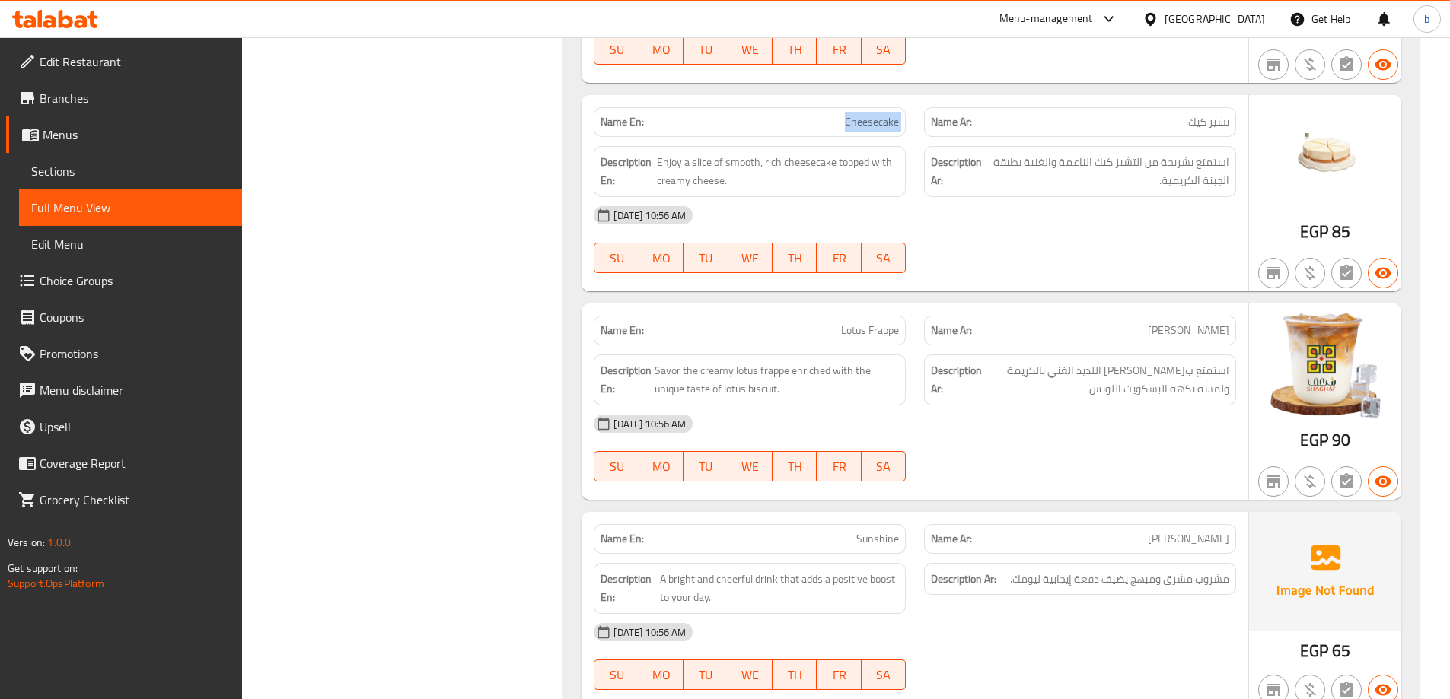
click at [867, 323] on span "Lotus Frappe" at bounding box center [870, 331] width 58 height 16
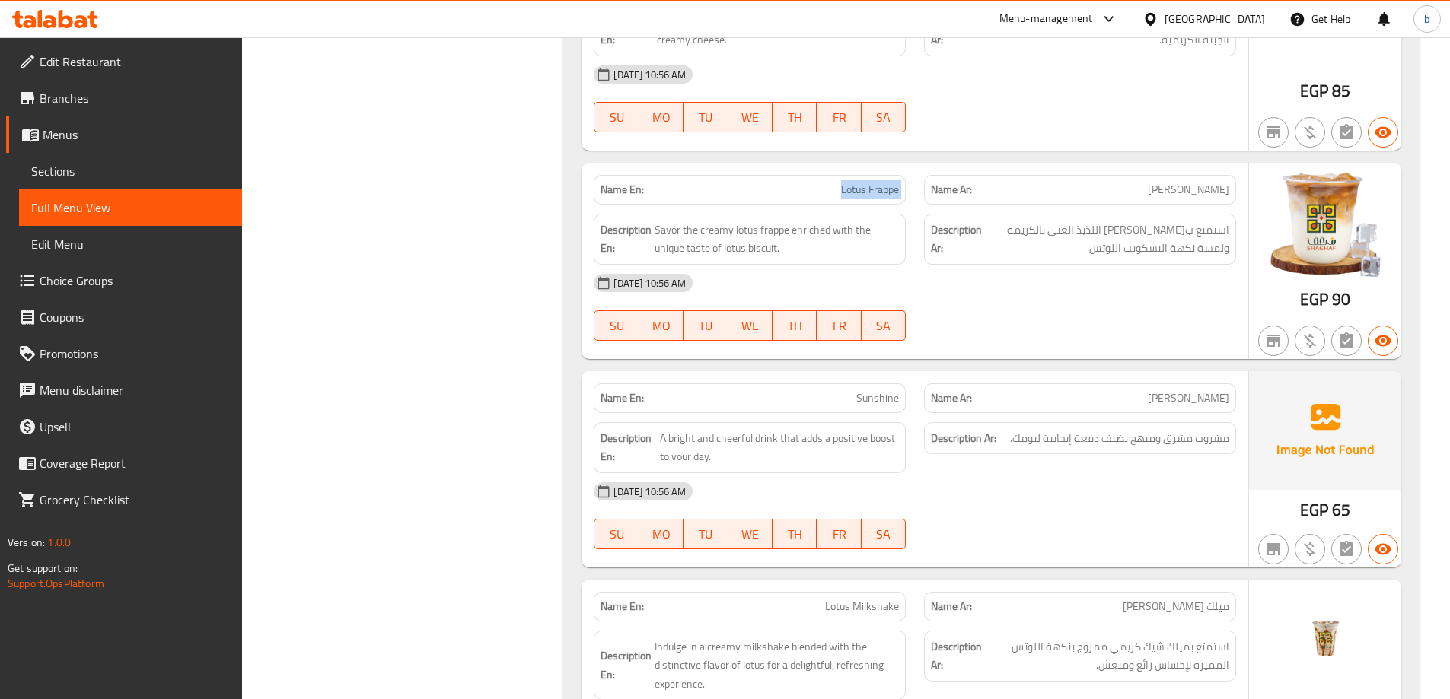
scroll to position [6912, 0]
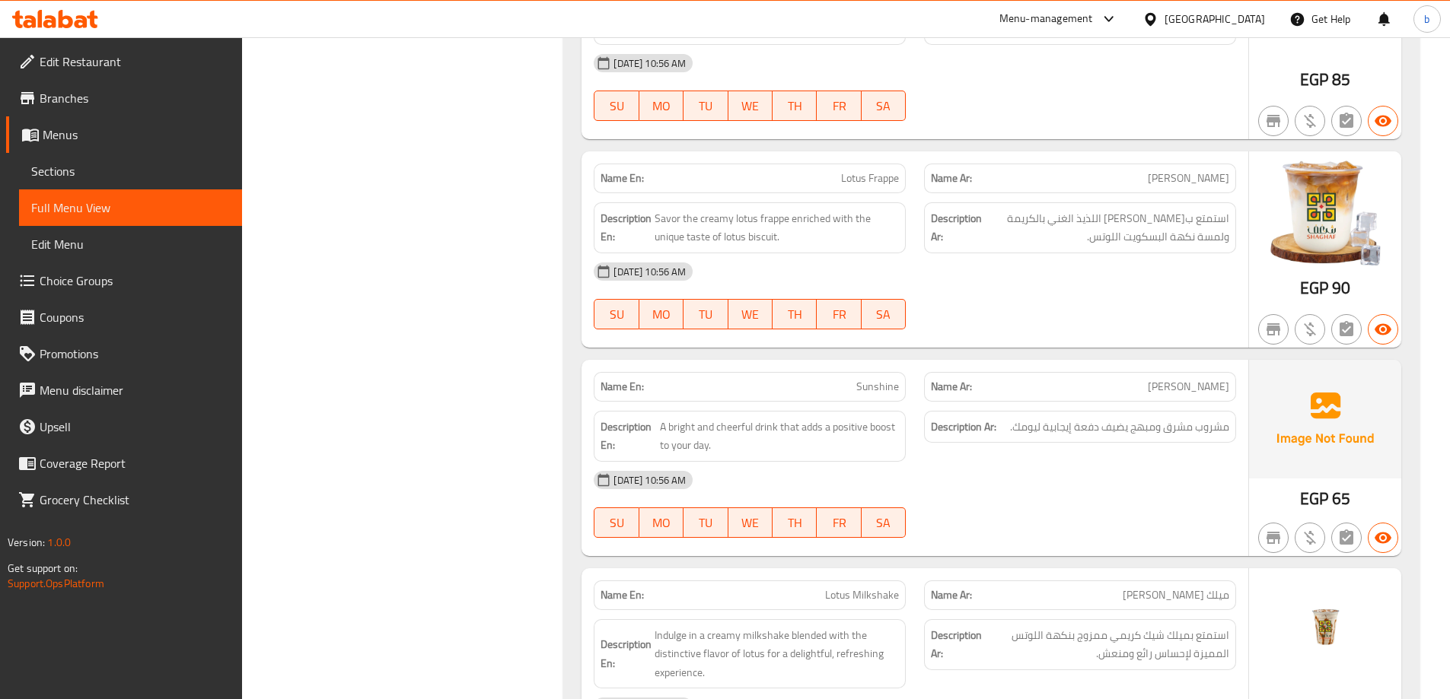
click at [873, 379] on span "Sunshine" at bounding box center [877, 387] width 43 height 16
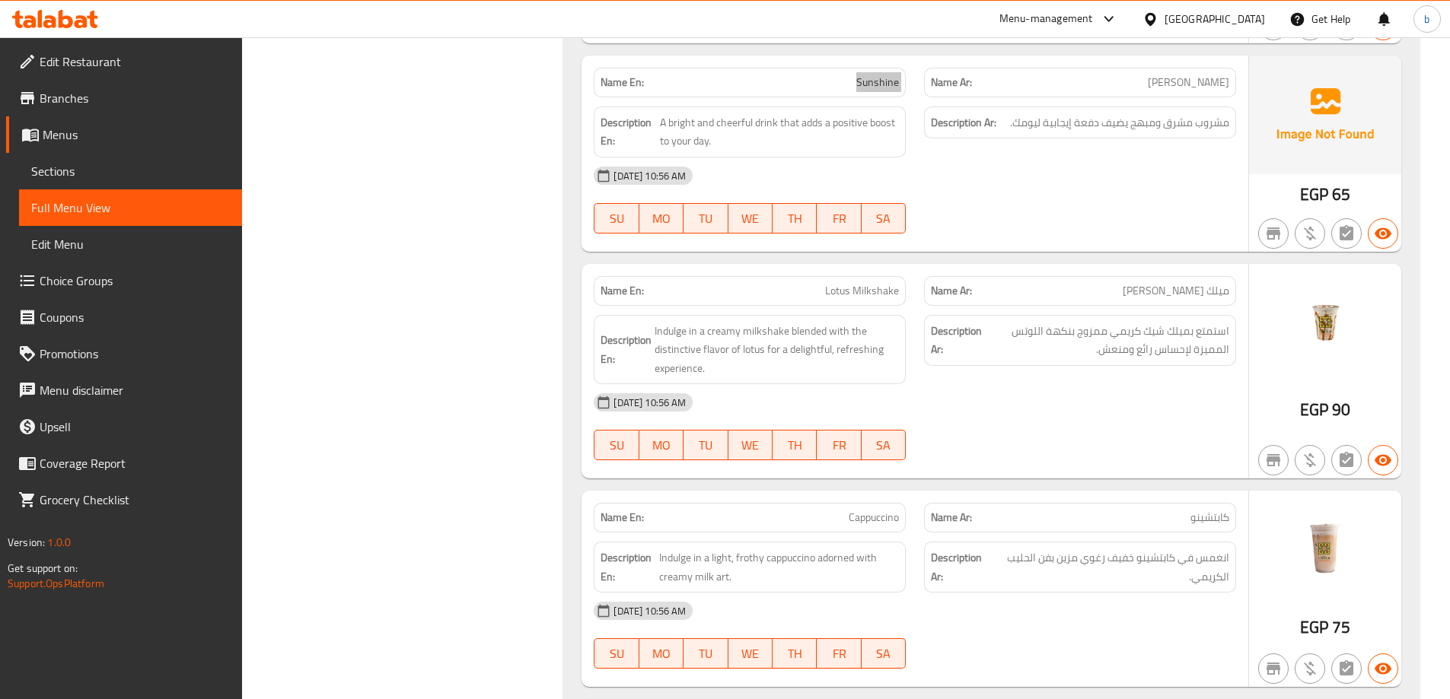
scroll to position [7064, 0]
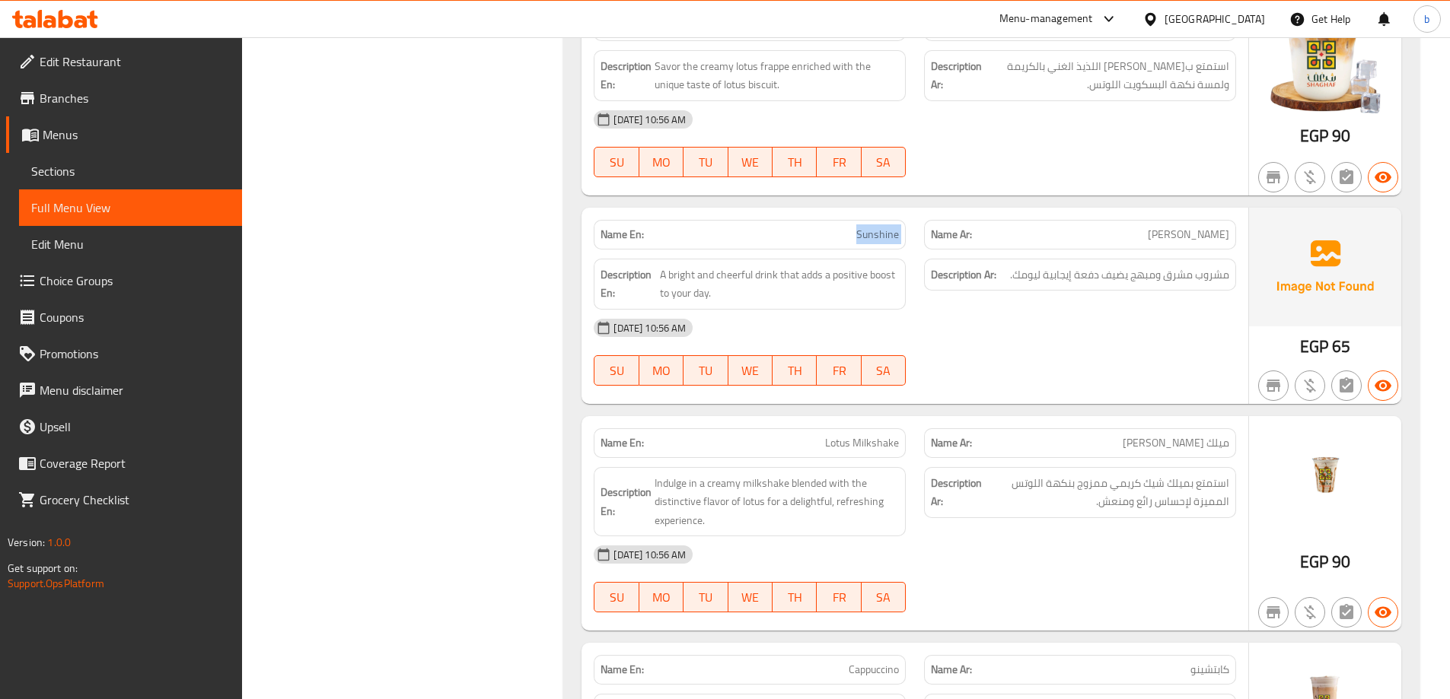
click at [881, 227] on span "Sunshine" at bounding box center [877, 235] width 43 height 16
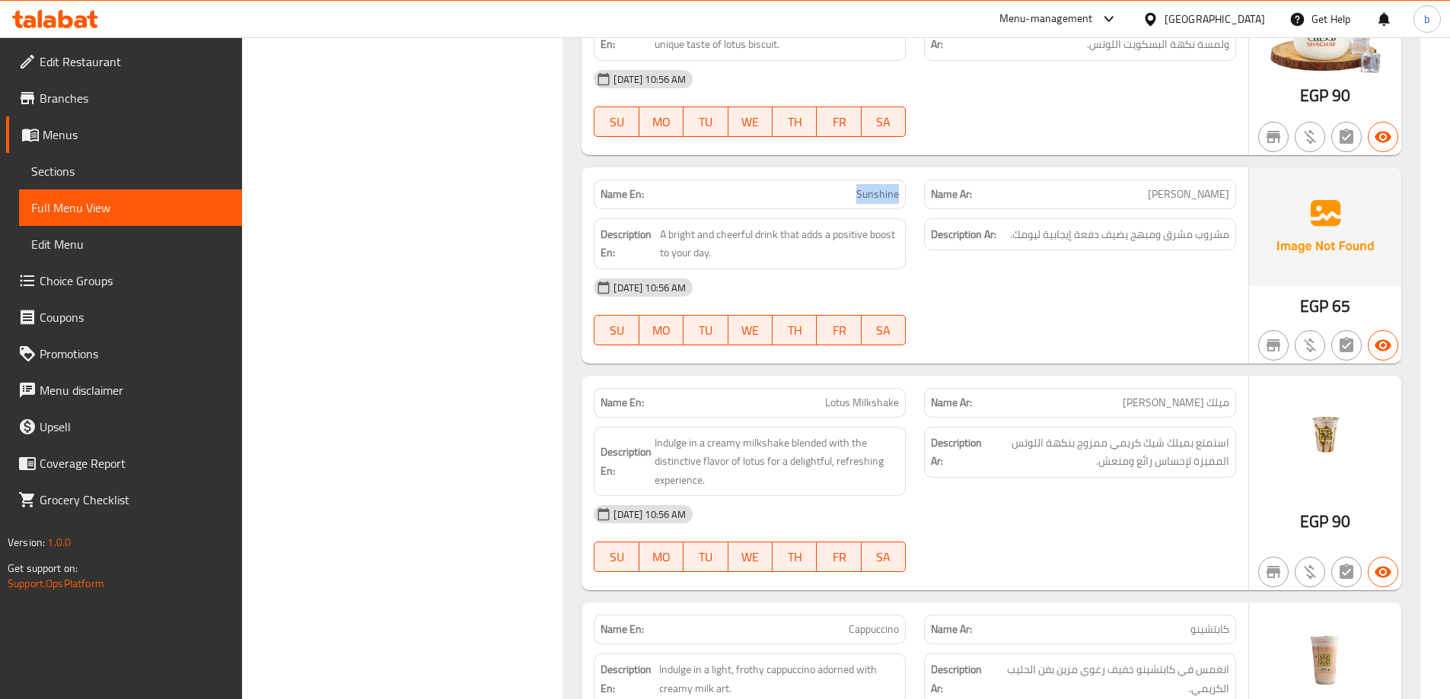
scroll to position [7140, 0]
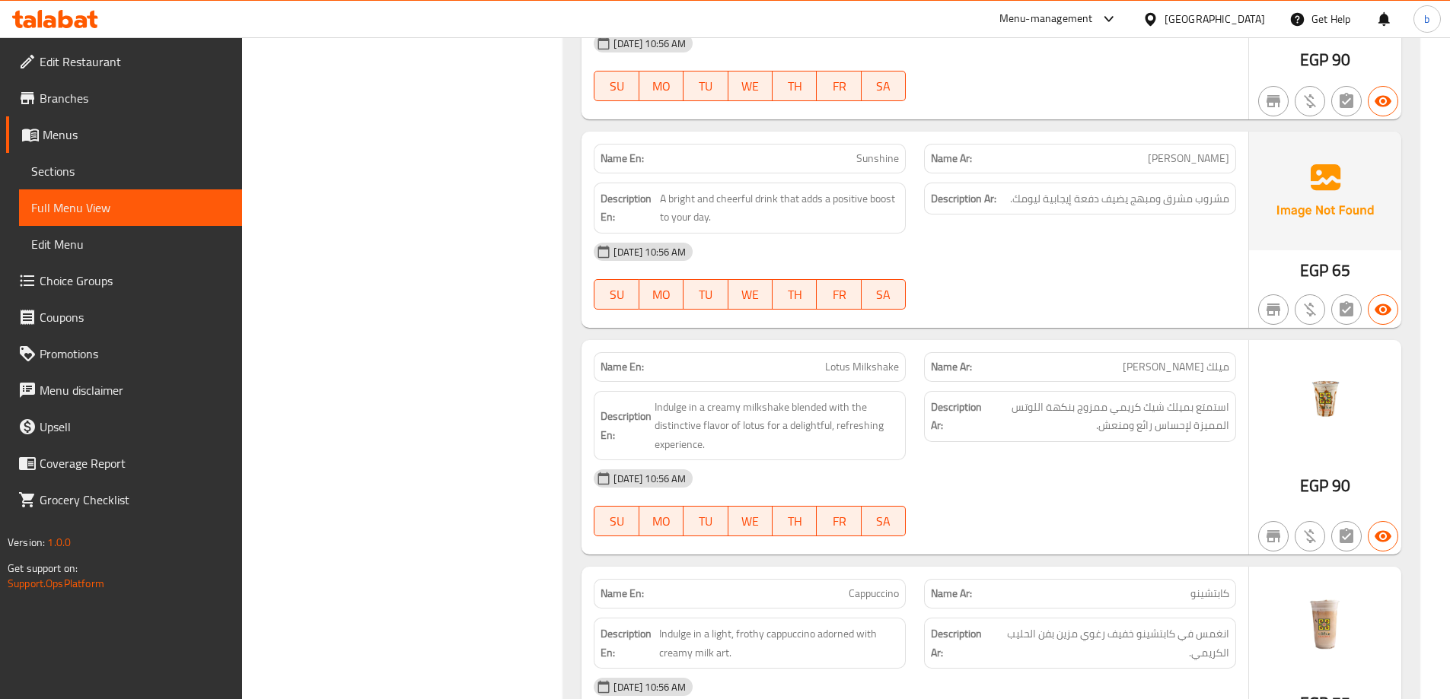
click at [892, 359] on span "Lotus Milkshake" at bounding box center [862, 367] width 74 height 16
click at [897, 586] on span "Cappuccino" at bounding box center [874, 594] width 50 height 16
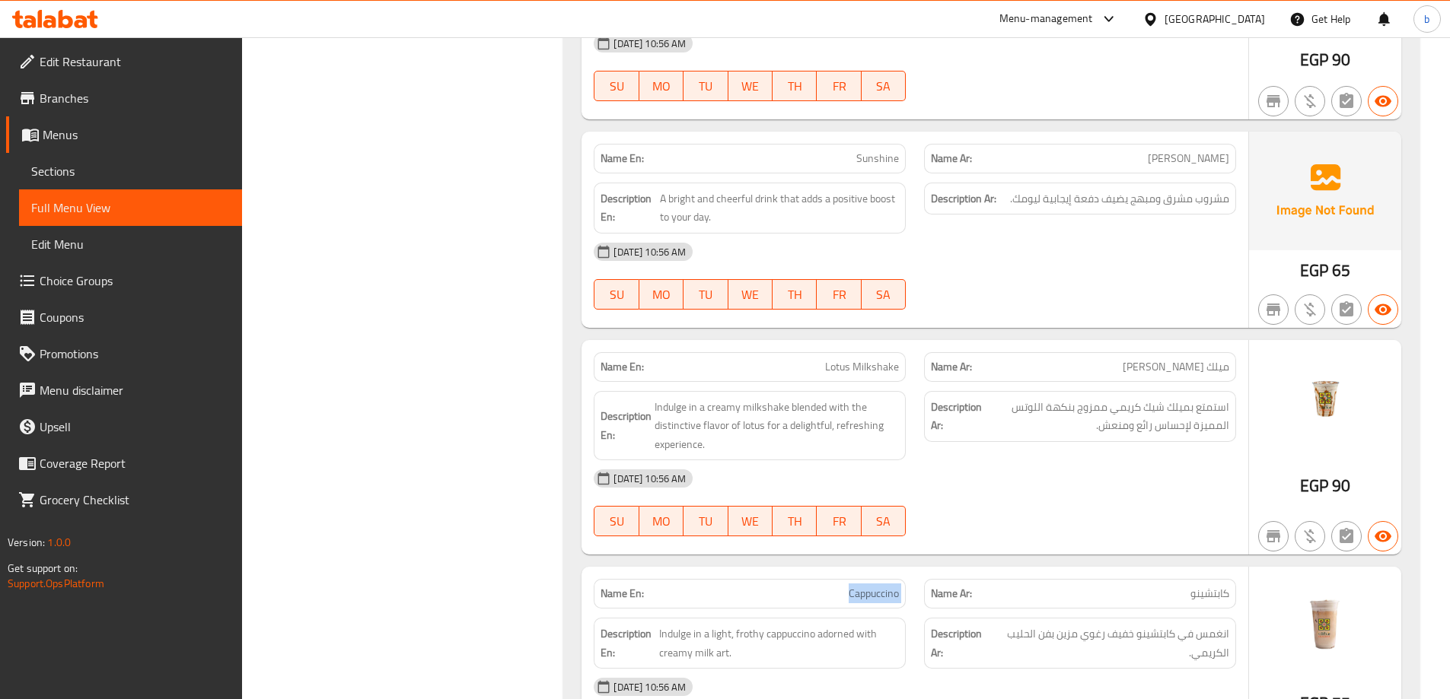
click at [897, 586] on span "Cappuccino" at bounding box center [874, 594] width 50 height 16
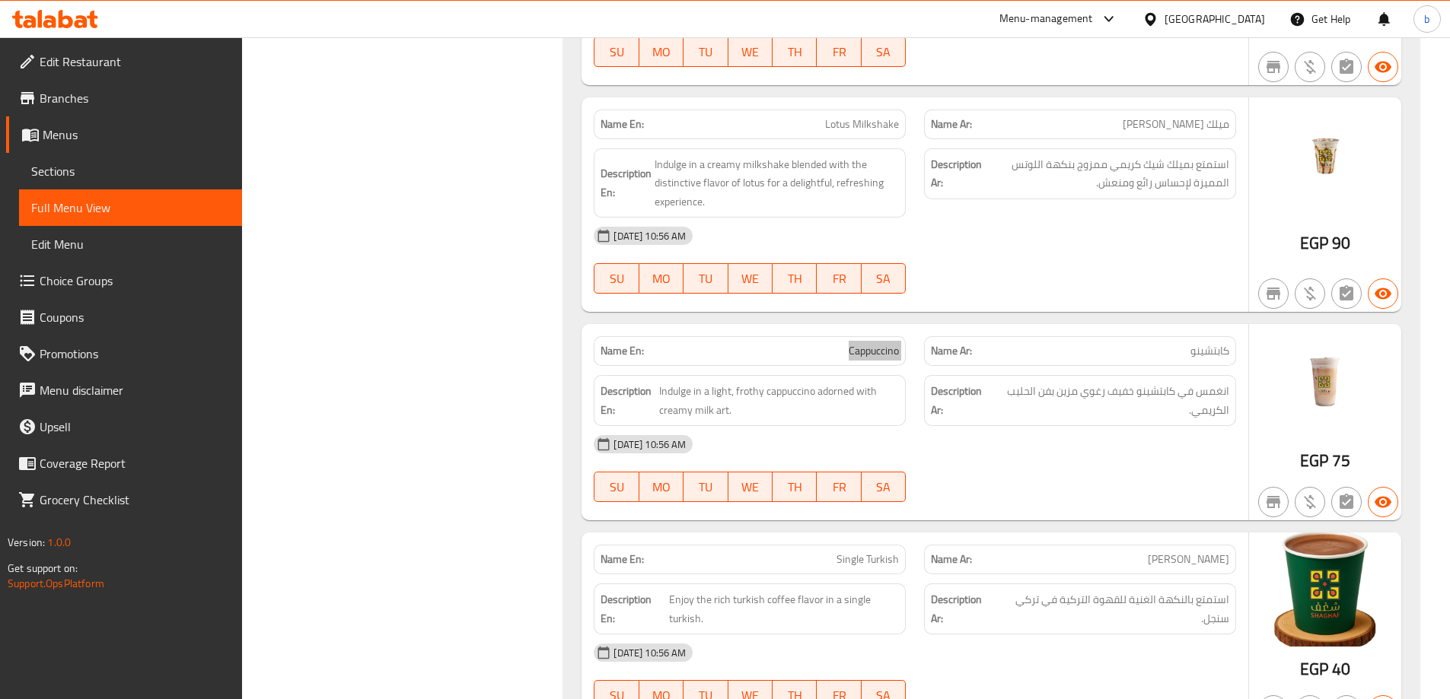
scroll to position [7597, 0]
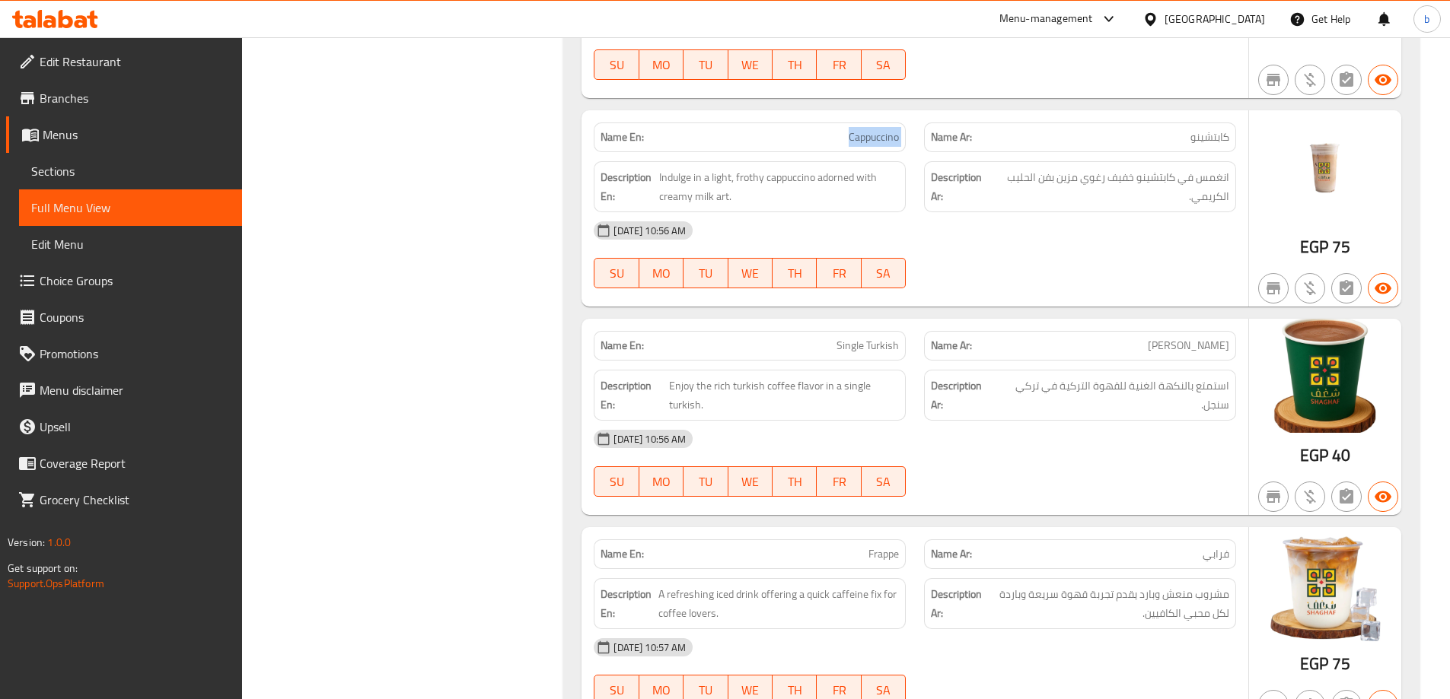
click at [852, 338] on span "Single Turkish" at bounding box center [867, 346] width 62 height 16
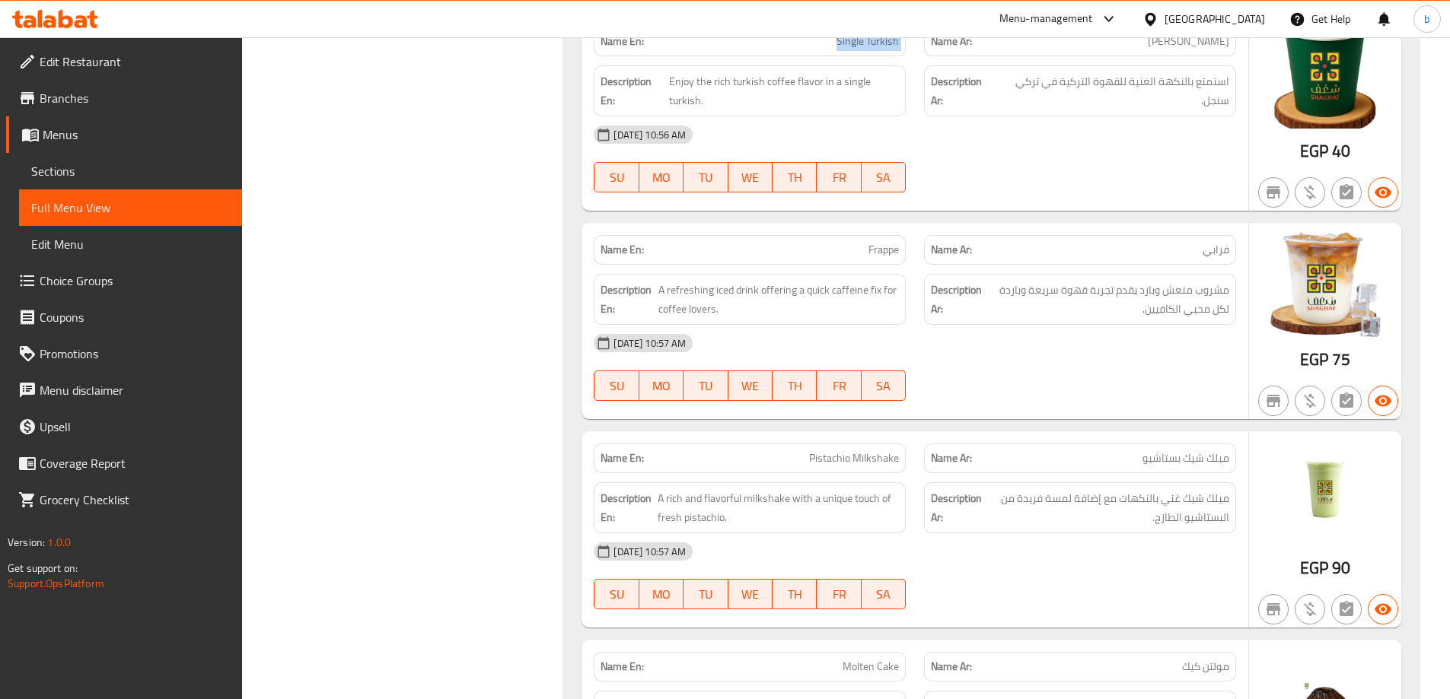
click at [874, 242] on span "Frappe" at bounding box center [883, 250] width 30 height 16
click at [879, 451] on span "Pistachio Milkshake" at bounding box center [854, 459] width 90 height 16
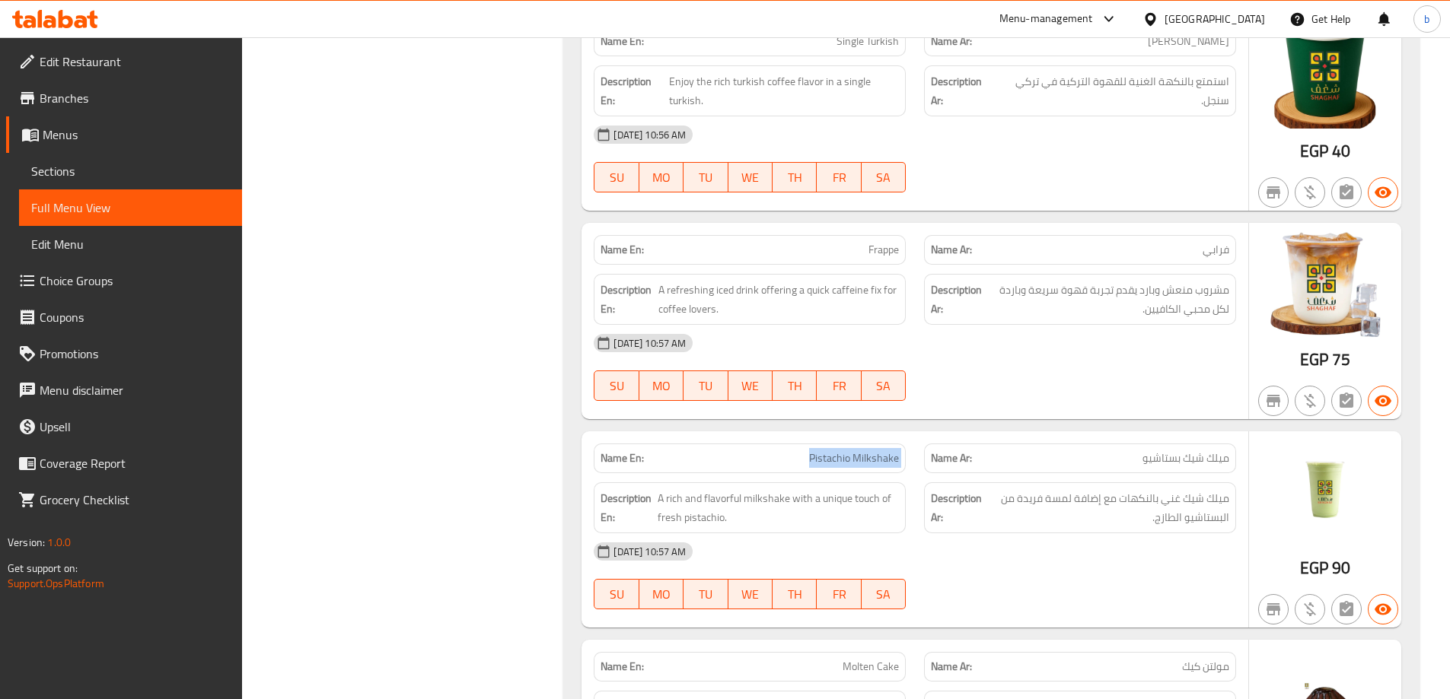
click at [879, 451] on span "Pistachio Milkshake" at bounding box center [854, 459] width 90 height 16
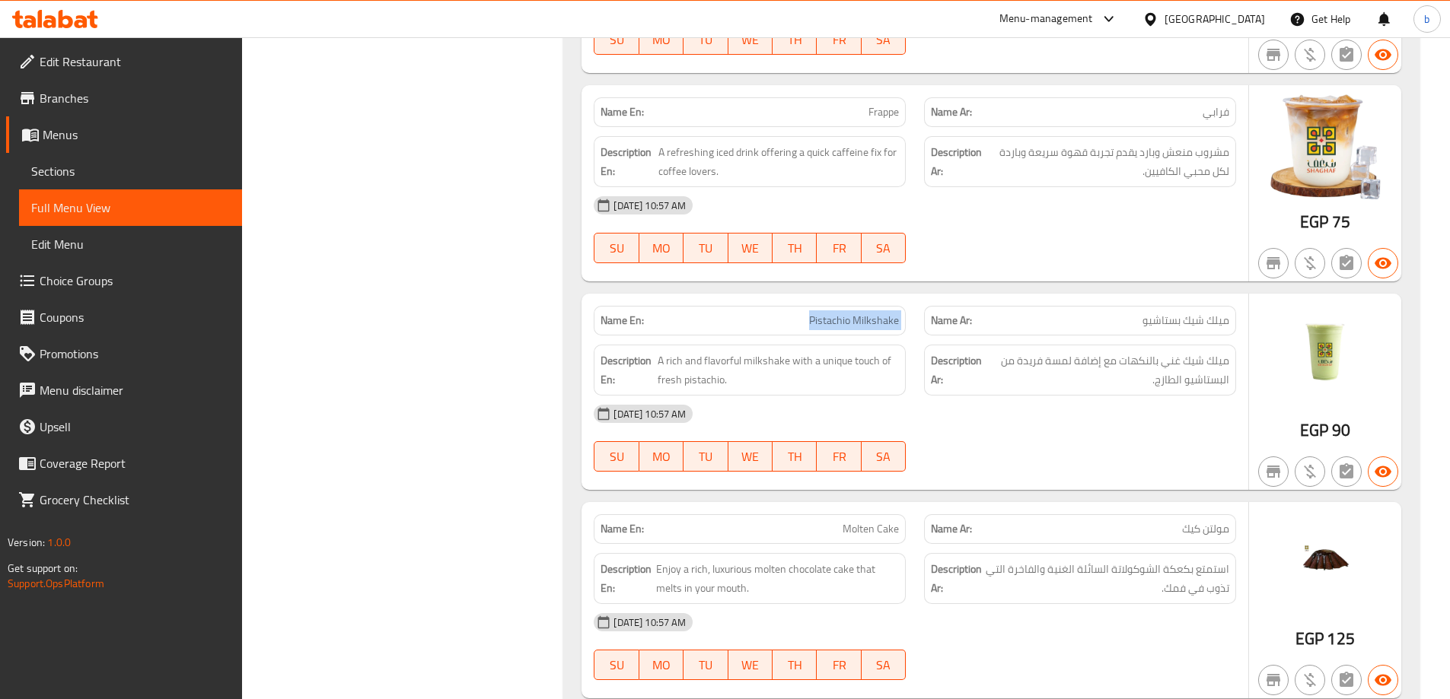
scroll to position [8054, 0]
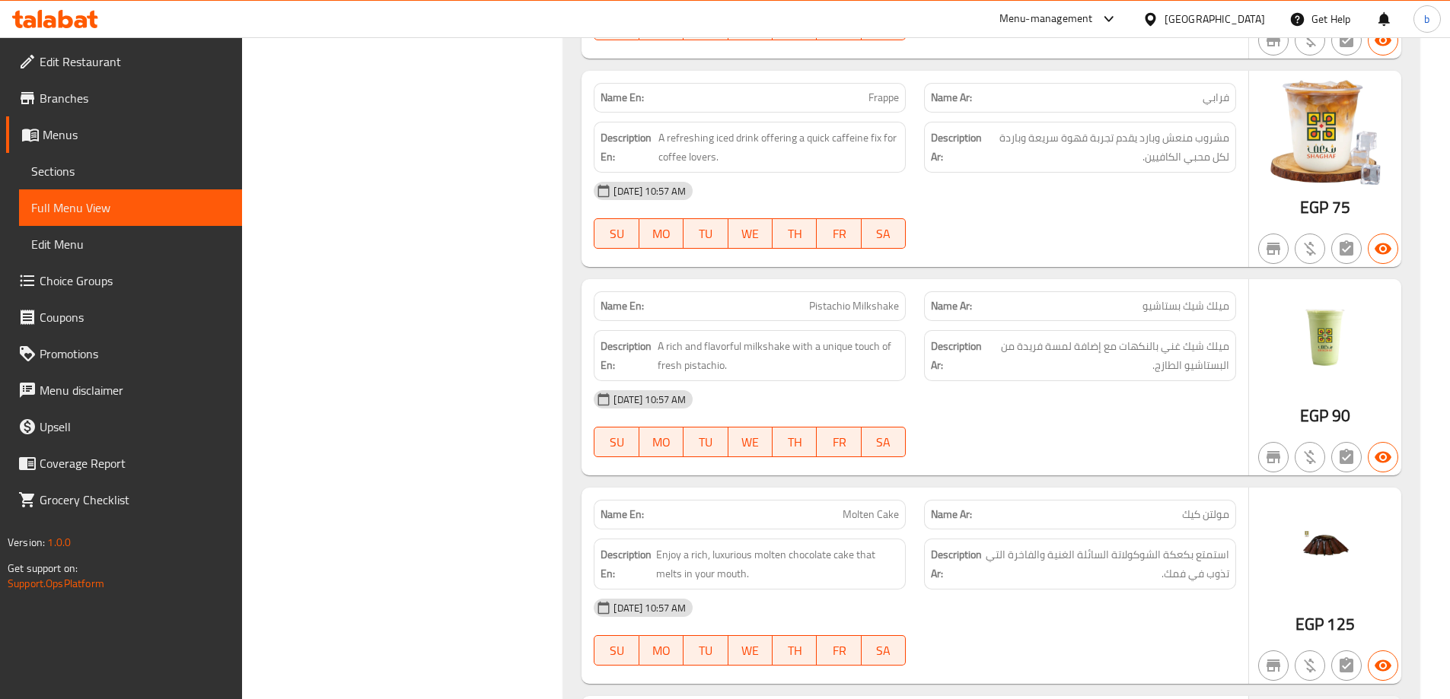
click at [871, 507] on span "Molten Cake" at bounding box center [871, 515] width 56 height 16
click at [876, 507] on span "Molten Cake" at bounding box center [871, 515] width 56 height 16
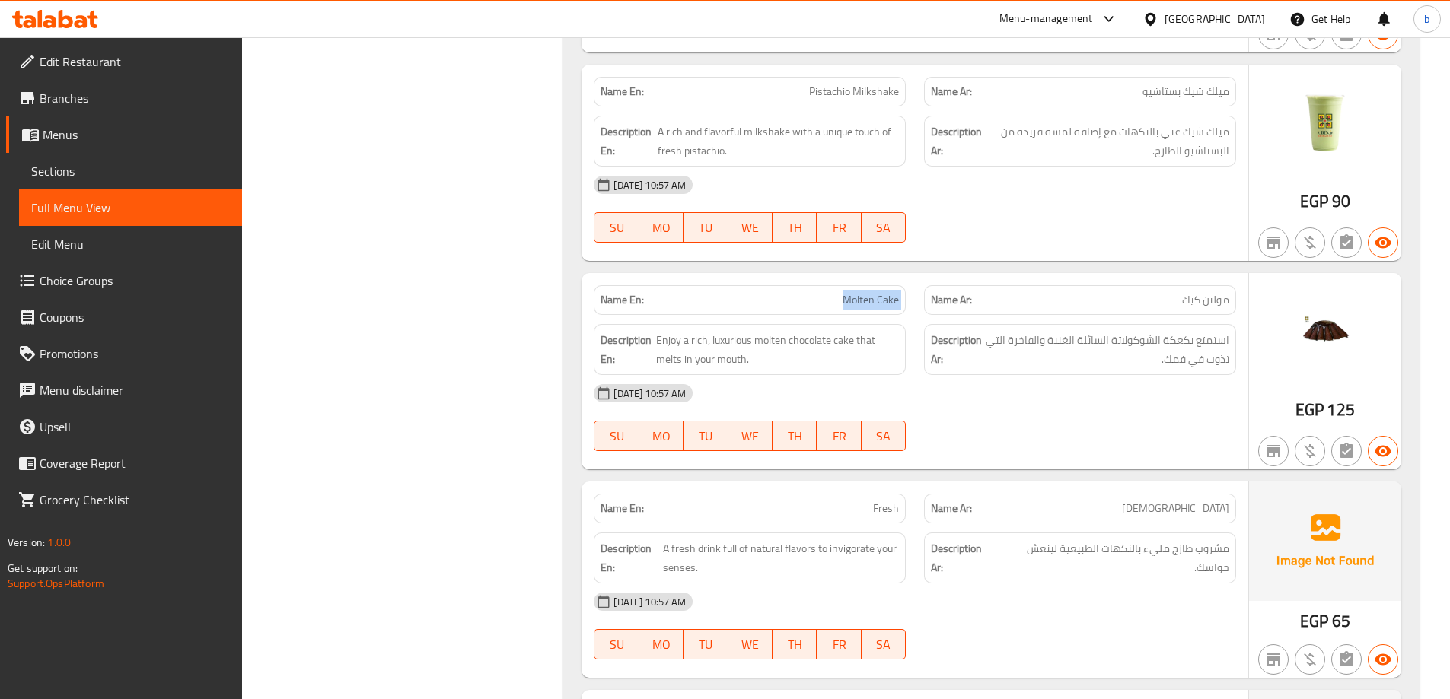
scroll to position [8282, 0]
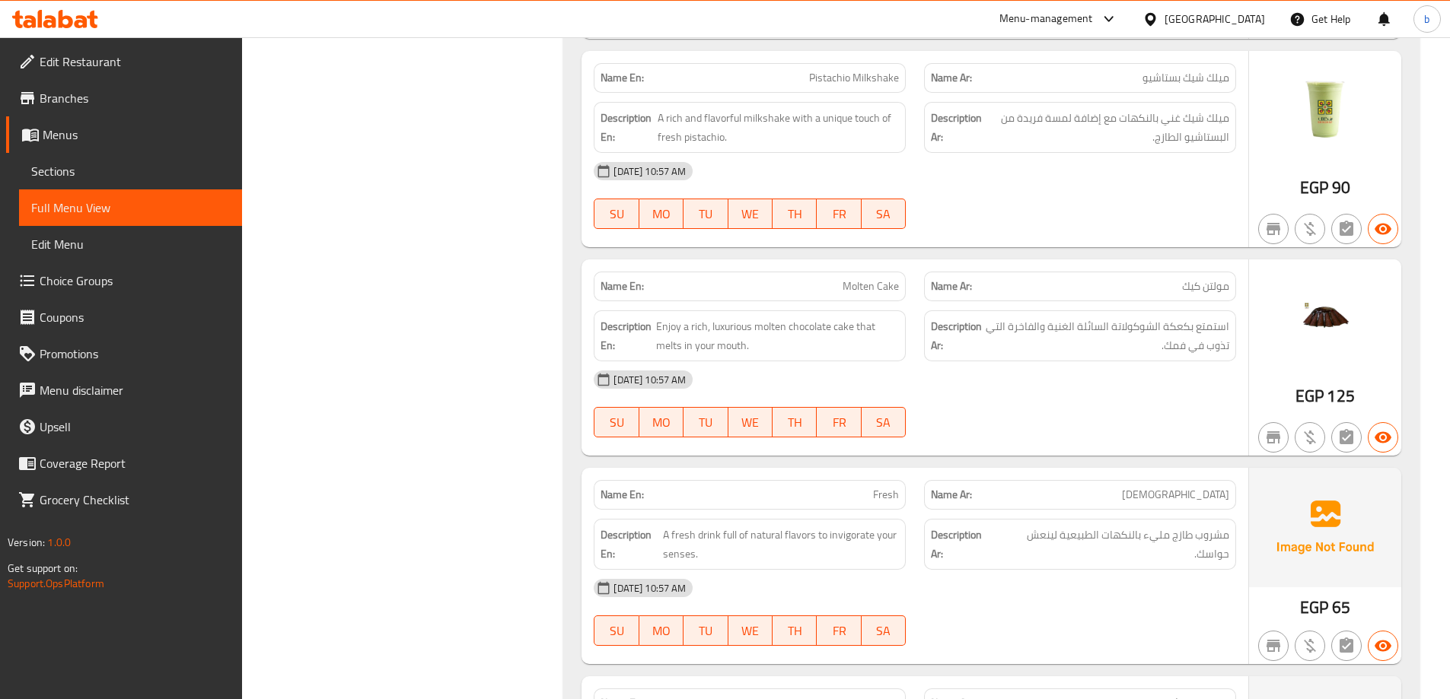
click at [884, 487] on span "Fresh" at bounding box center [886, 495] width 26 height 16
click at [865, 526] on span "A fresh drink full of natural flavors to invigorate your senses." at bounding box center [781, 544] width 236 height 37
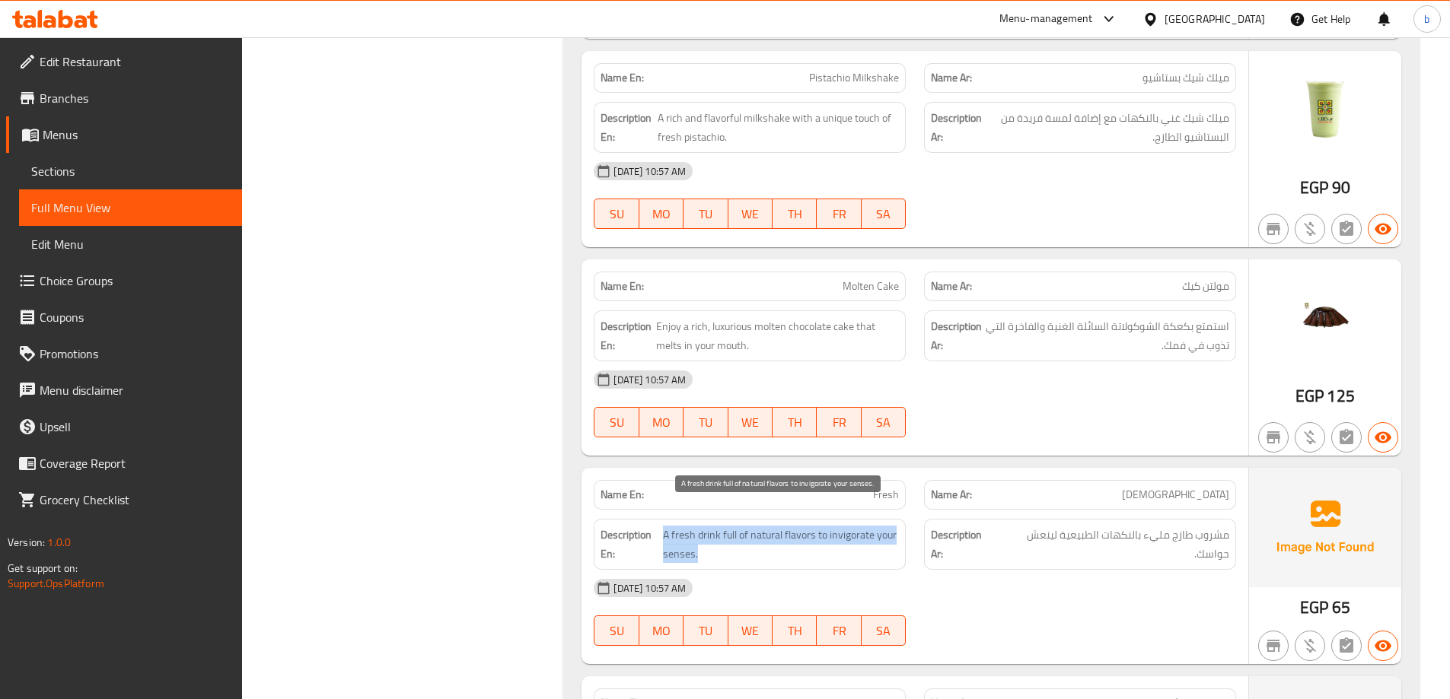
click at [865, 526] on span "A fresh drink full of natural flavors to invigorate your senses." at bounding box center [781, 544] width 236 height 37
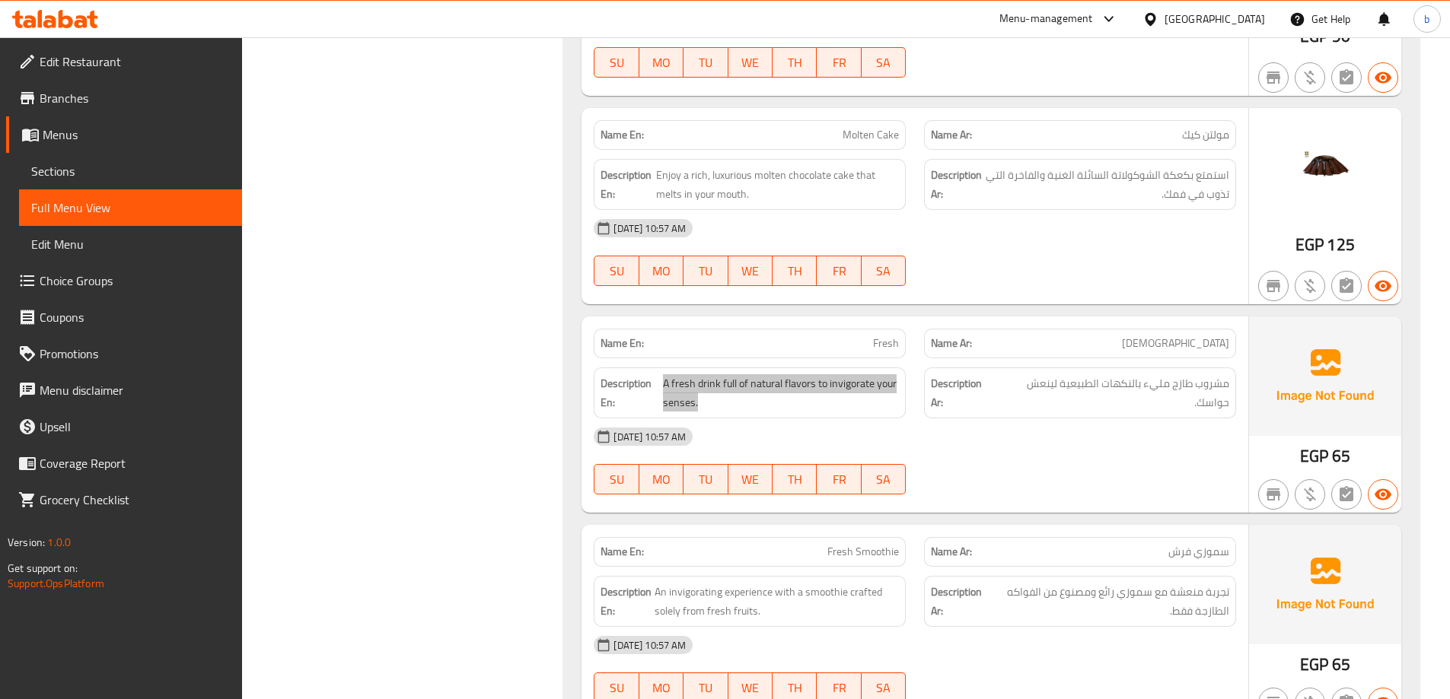
scroll to position [8434, 0]
click at [868, 538] on div "Name En: Fresh Smoothie" at bounding box center [750, 552] width 312 height 30
click at [841, 543] on span "Fresh Smoothie" at bounding box center [863, 551] width 72 height 16
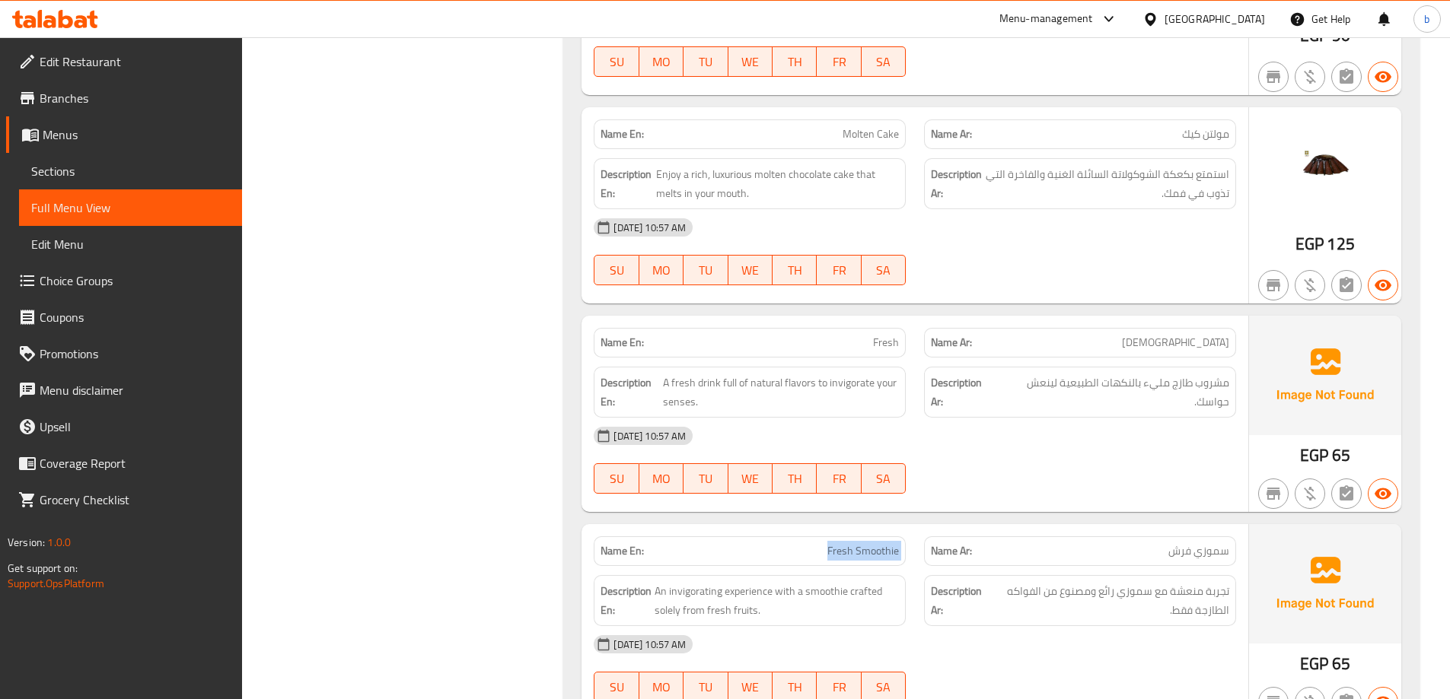
click at [841, 543] on span "Fresh Smoothie" at bounding box center [863, 551] width 72 height 16
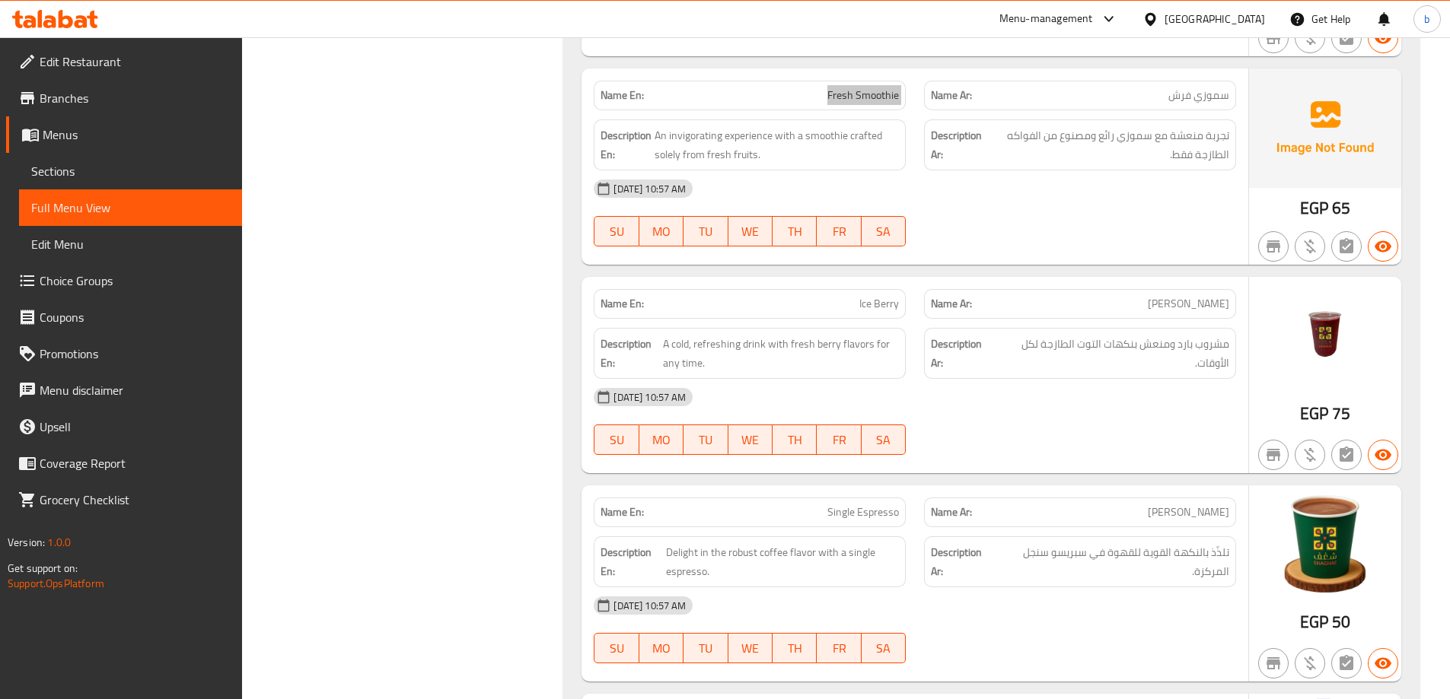
scroll to position [8891, 0]
click at [870, 295] on span "Ice Berry" at bounding box center [879, 303] width 40 height 16
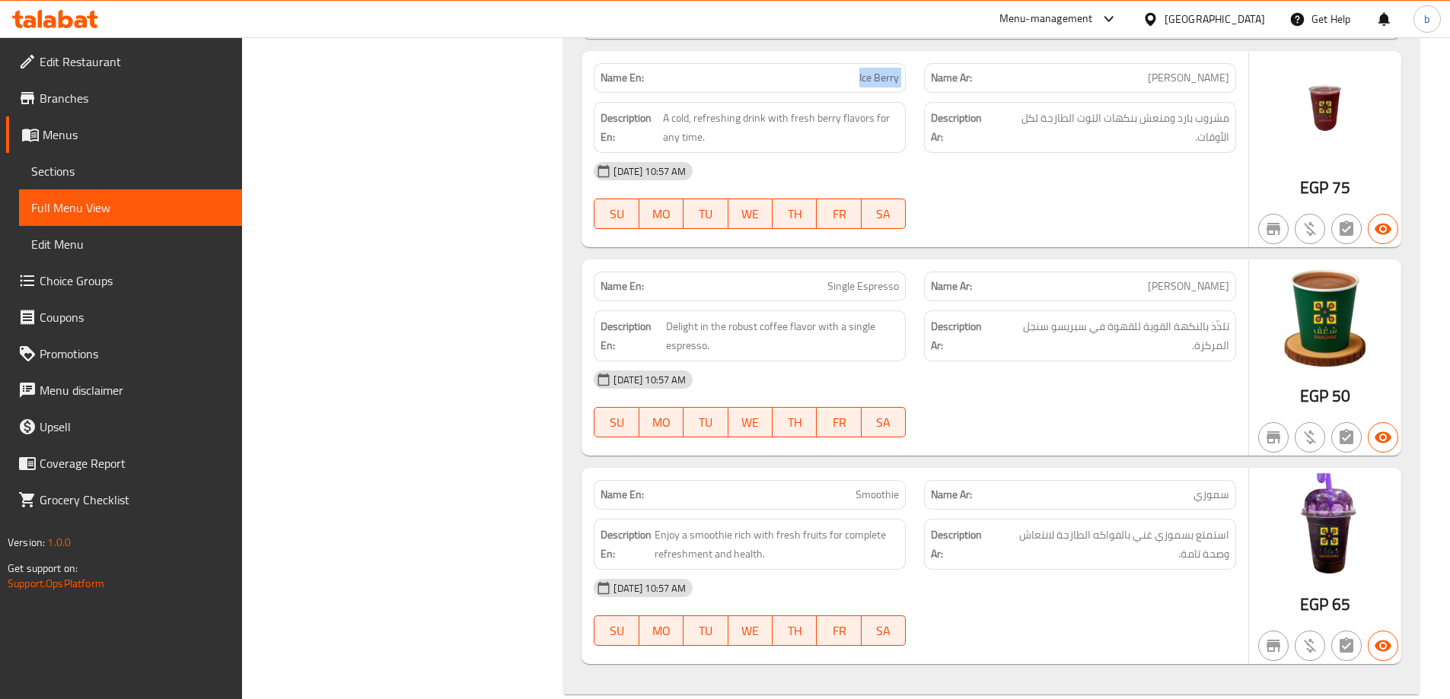
scroll to position [9119, 0]
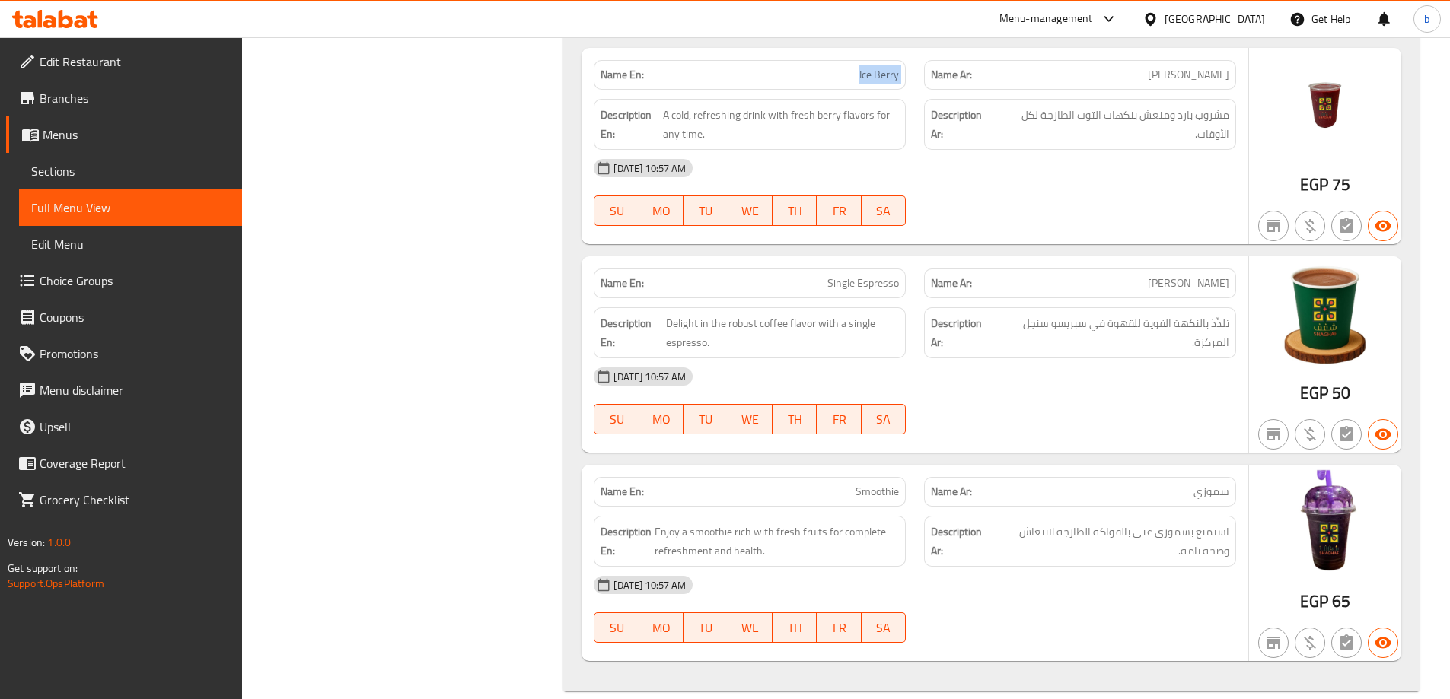
click at [868, 276] on span "Single Espresso" at bounding box center [863, 284] width 72 height 16
click at [875, 484] on span "Smoothie" at bounding box center [876, 492] width 43 height 16
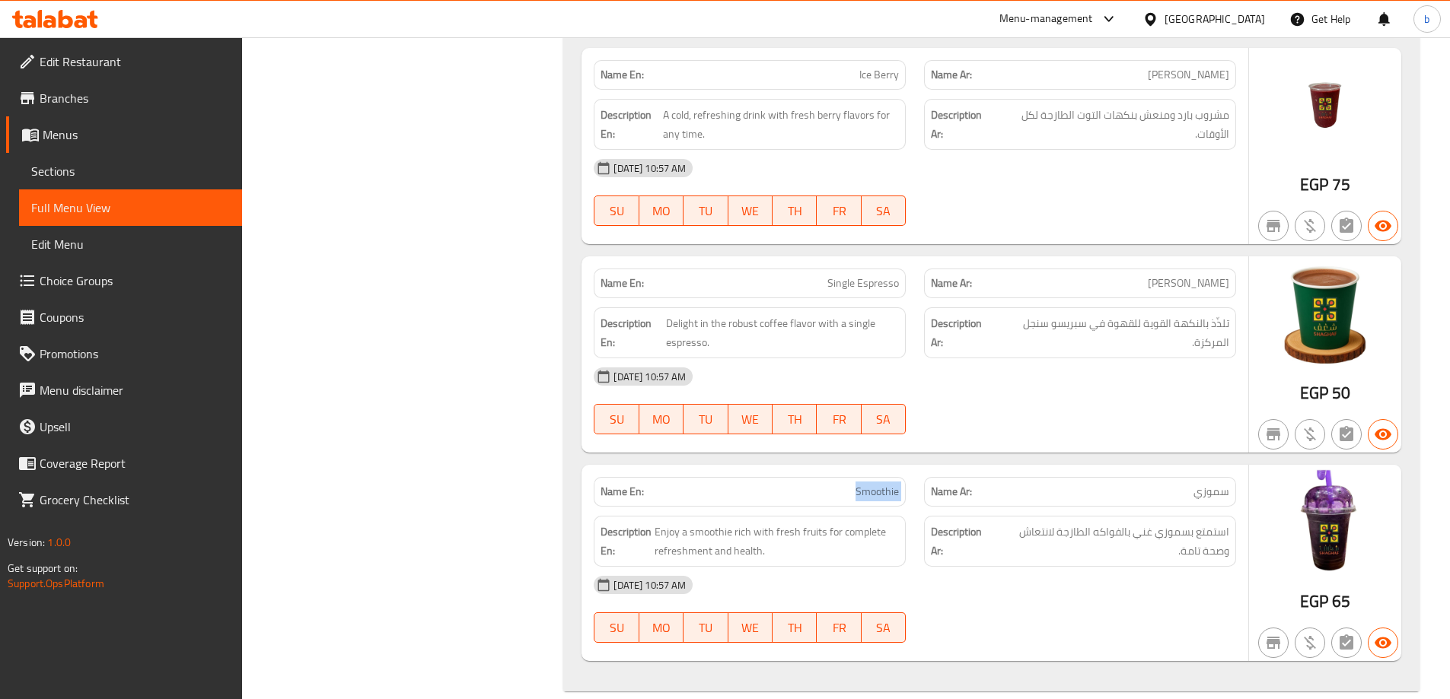
click at [875, 484] on span "Smoothie" at bounding box center [876, 492] width 43 height 16
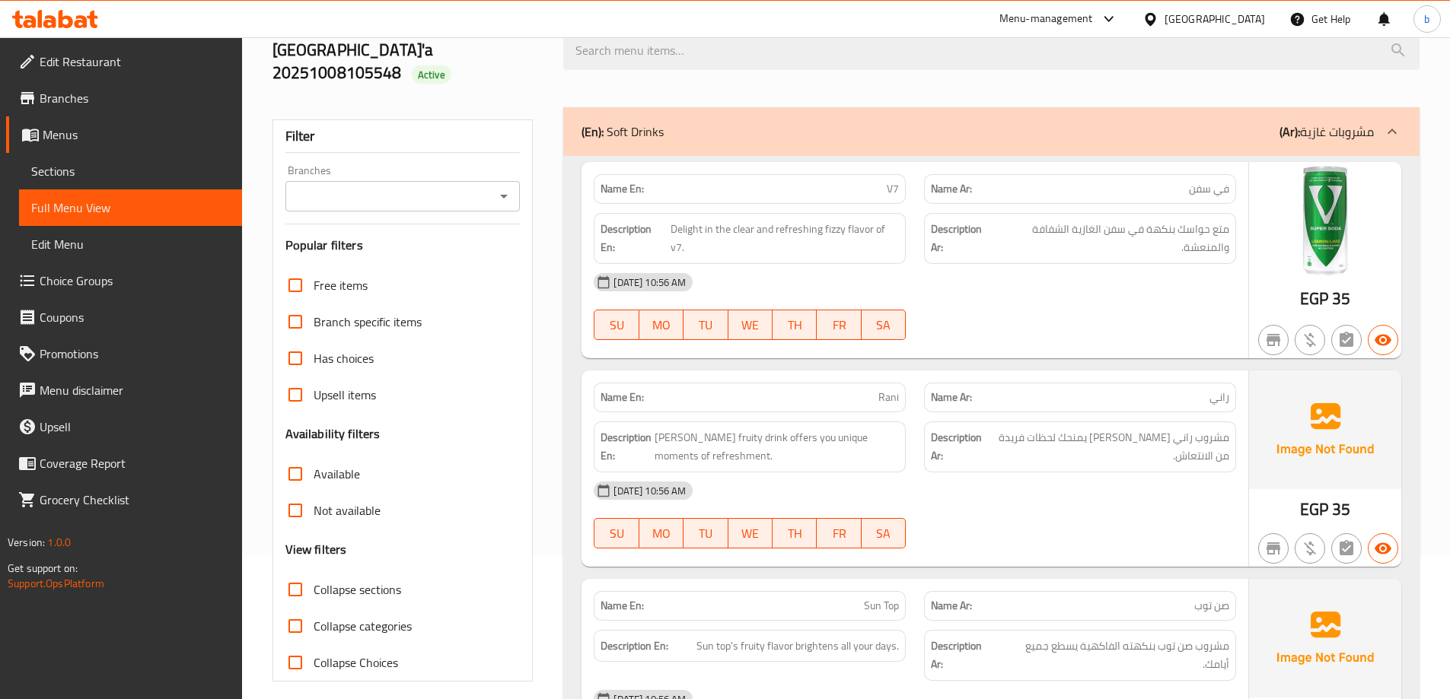
scroll to position [76, 0]
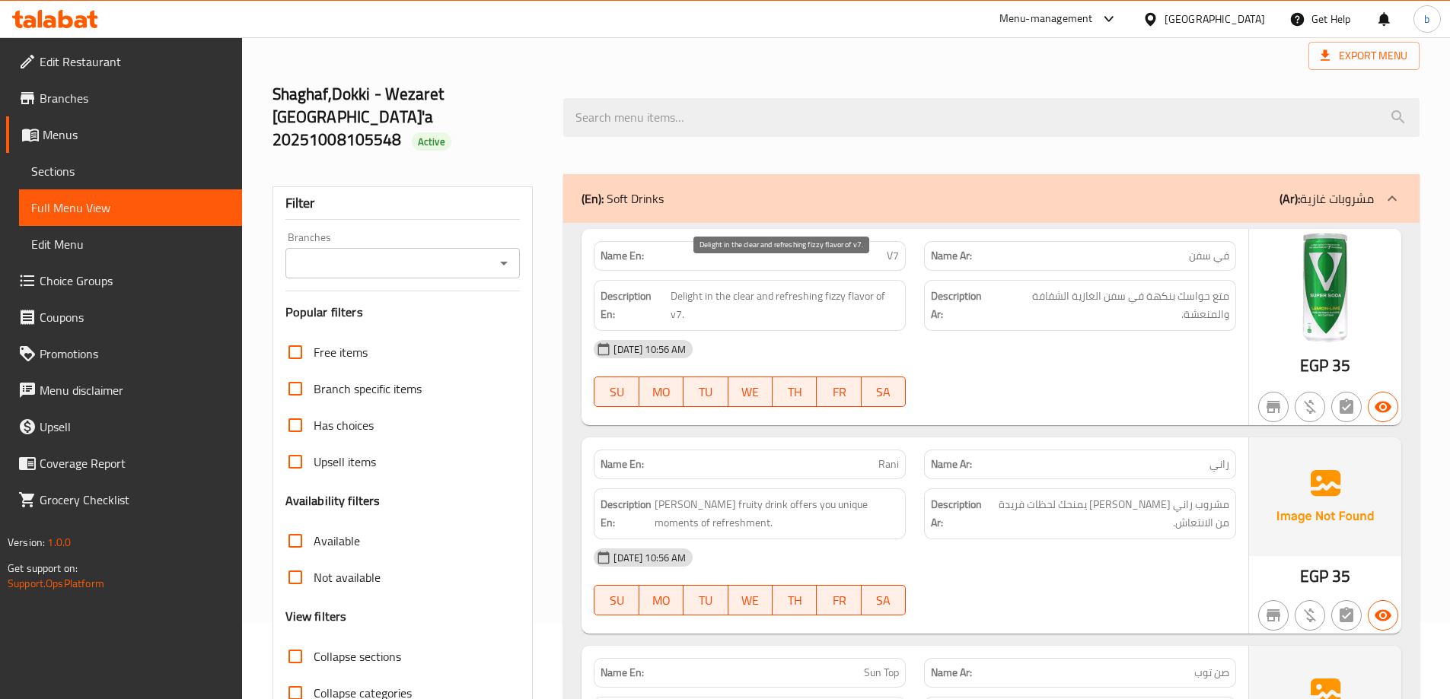
click at [834, 287] on span "Delight in the clear and refreshing fizzy flavor of v7." at bounding box center [785, 305] width 228 height 37
click at [981, 396] on div "Name En: V7 Name Ar: في سفن Description En: Delight in the clear and refreshing…" at bounding box center [914, 327] width 667 height 196
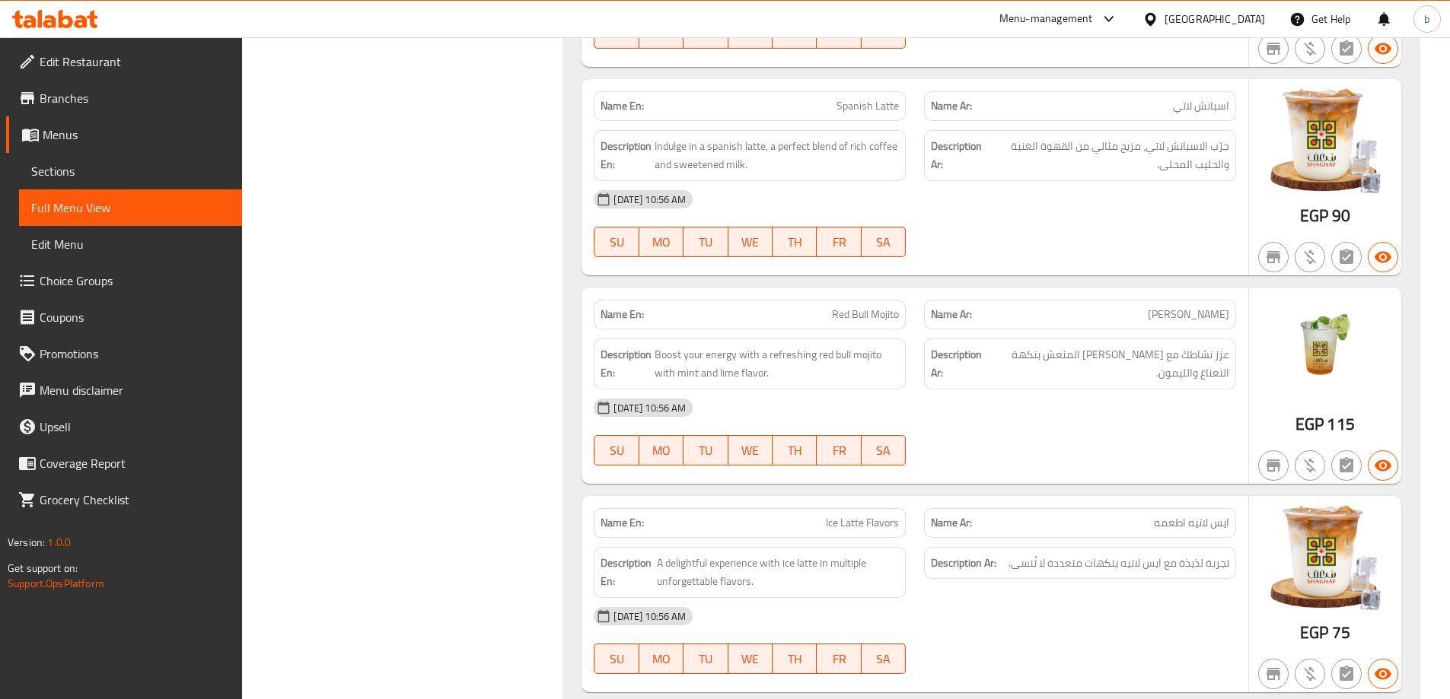
click at [854, 307] on span "Red Bull Mojito" at bounding box center [865, 315] width 67 height 16
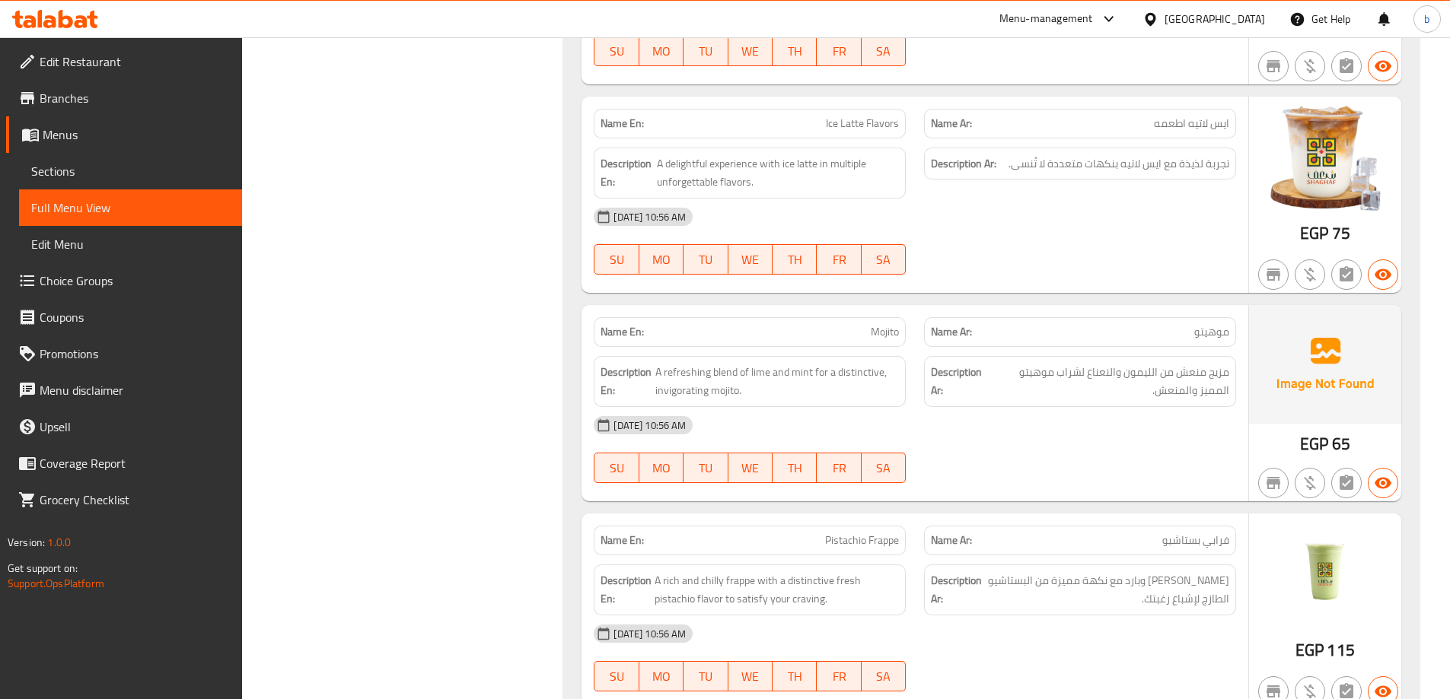
click at [890, 324] on span "Mojito" at bounding box center [885, 332] width 28 height 16
click at [53, 18] on icon at bounding box center [49, 21] width 13 height 13
